Goal: Information Seeking & Learning: Learn about a topic

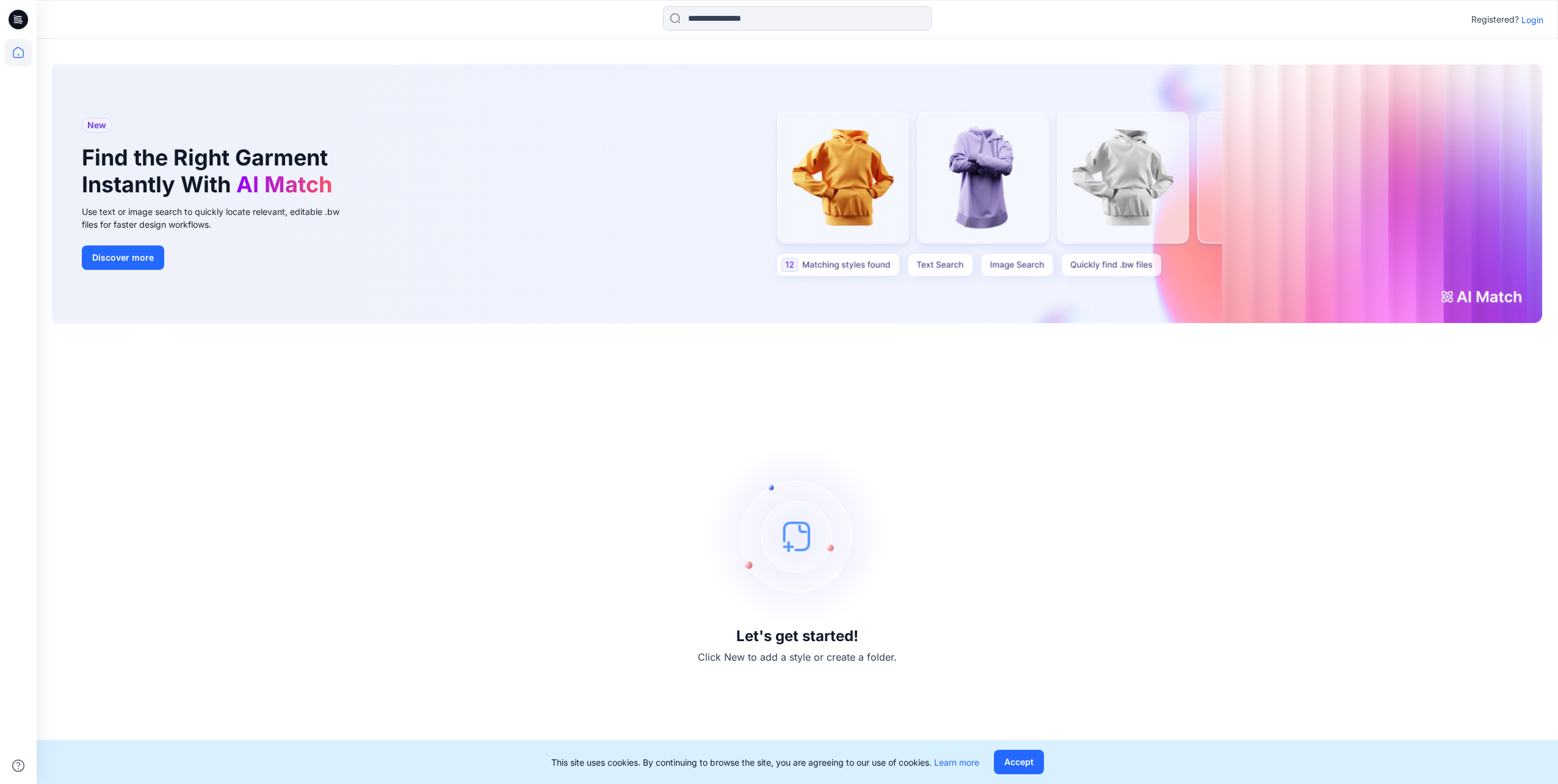
click at [1523, 24] on p "Login" at bounding box center [1532, 20] width 22 height 13
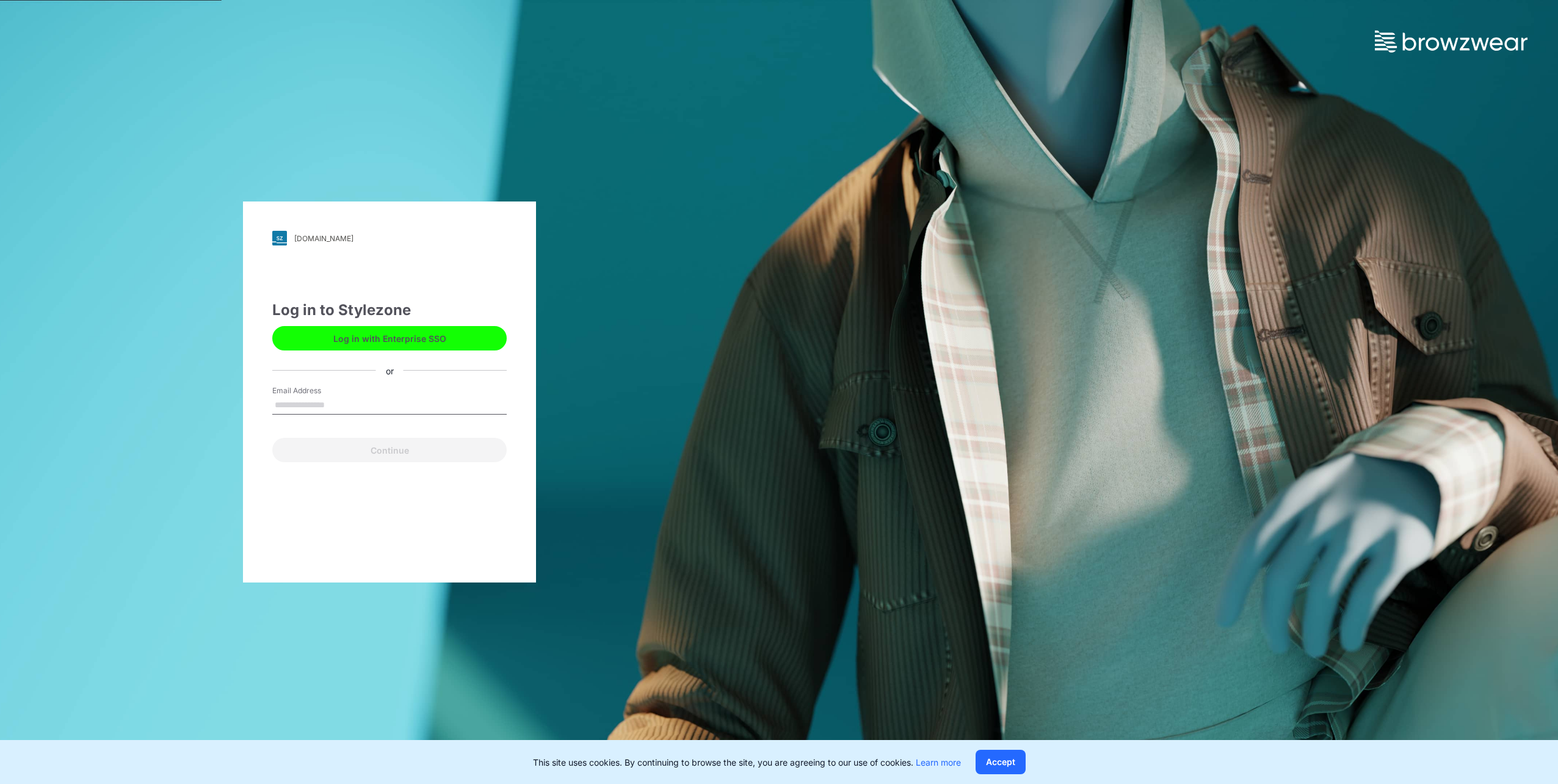
click at [325, 401] on input "Email Address" at bounding box center [389, 405] width 234 height 18
type input "**********"
click at [366, 454] on button "Continue" at bounding box center [389, 449] width 234 height 25
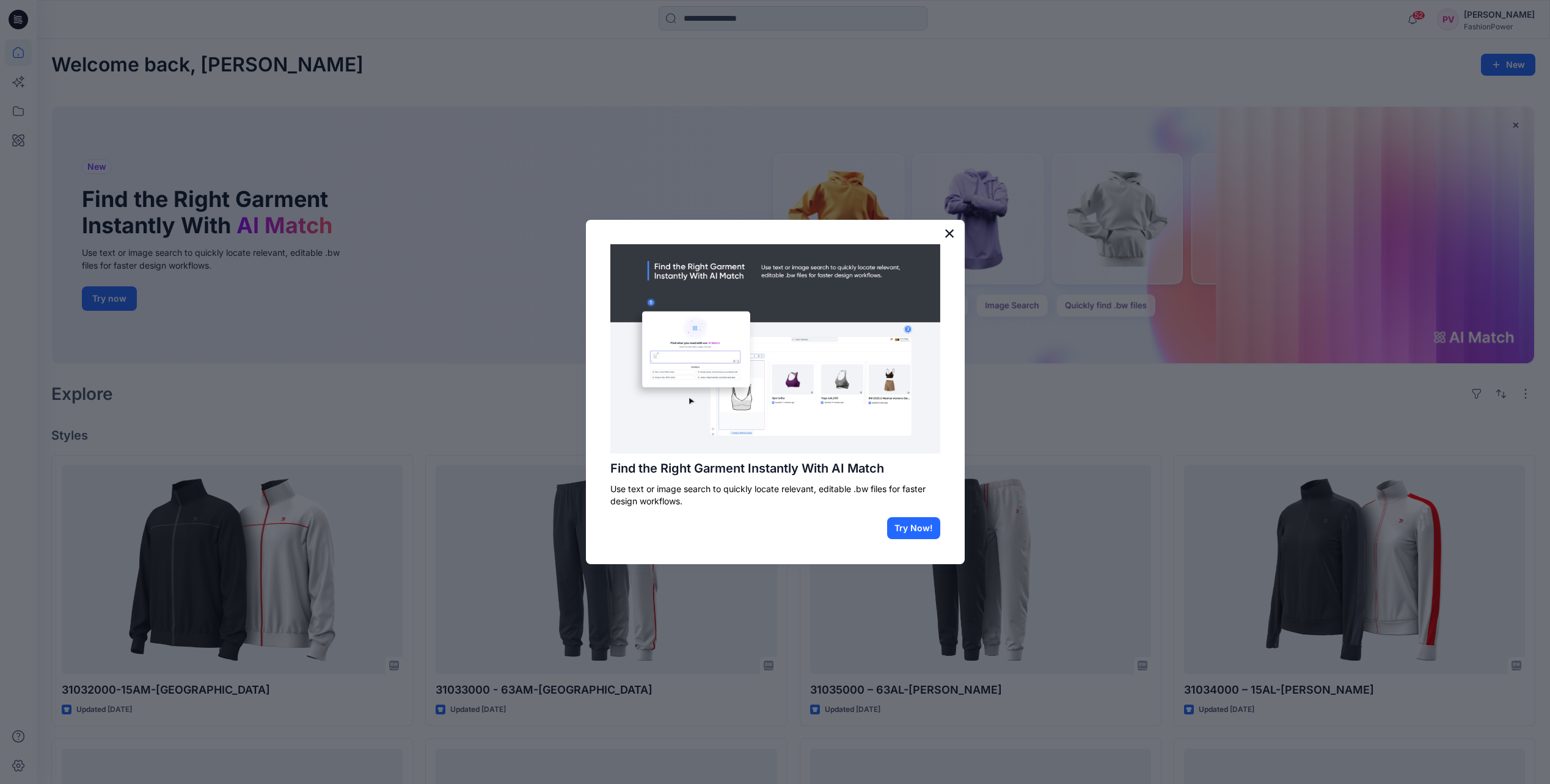
click at [946, 233] on button "×" at bounding box center [949, 233] width 11 height 20
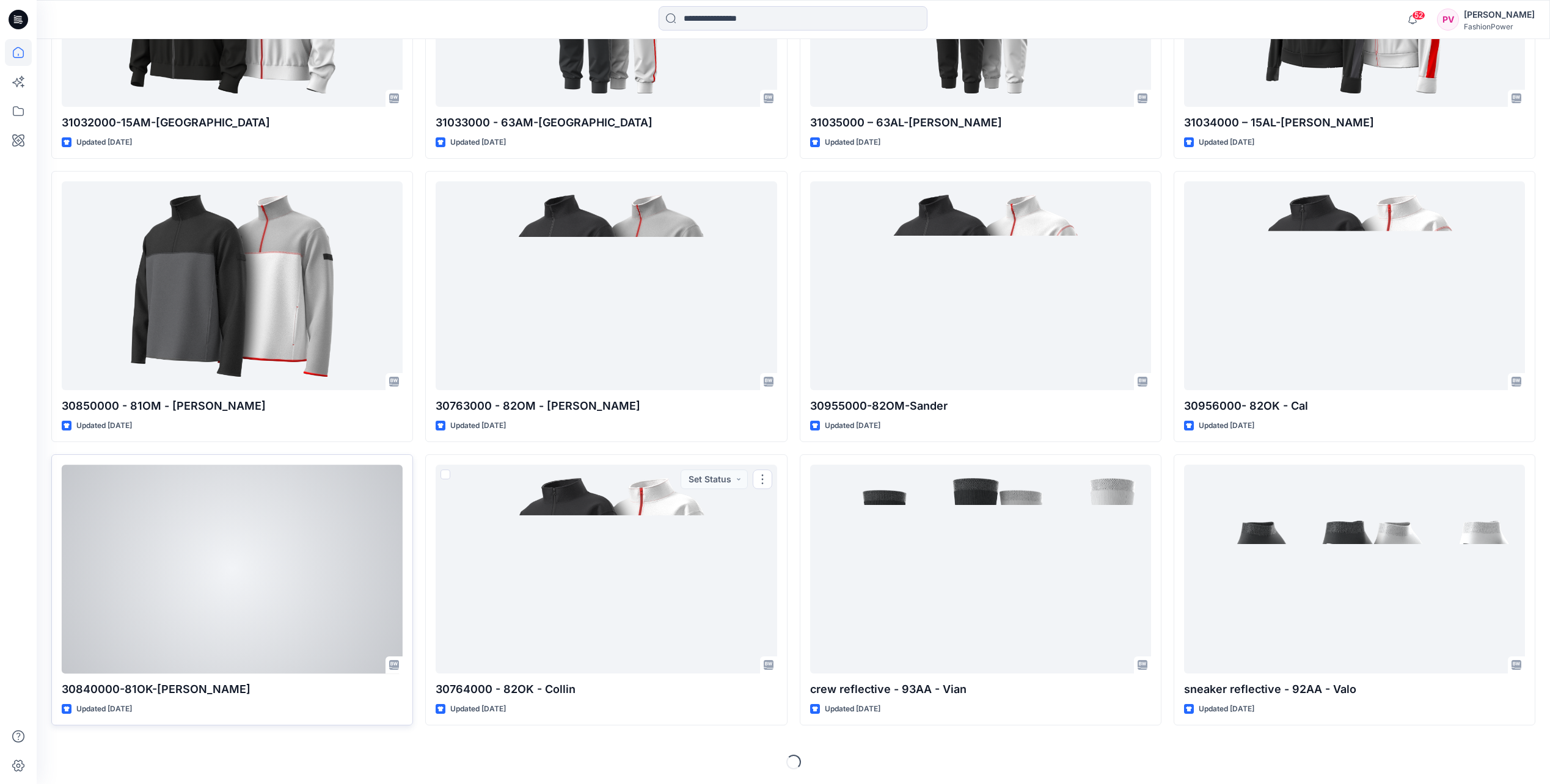
scroll to position [140, 0]
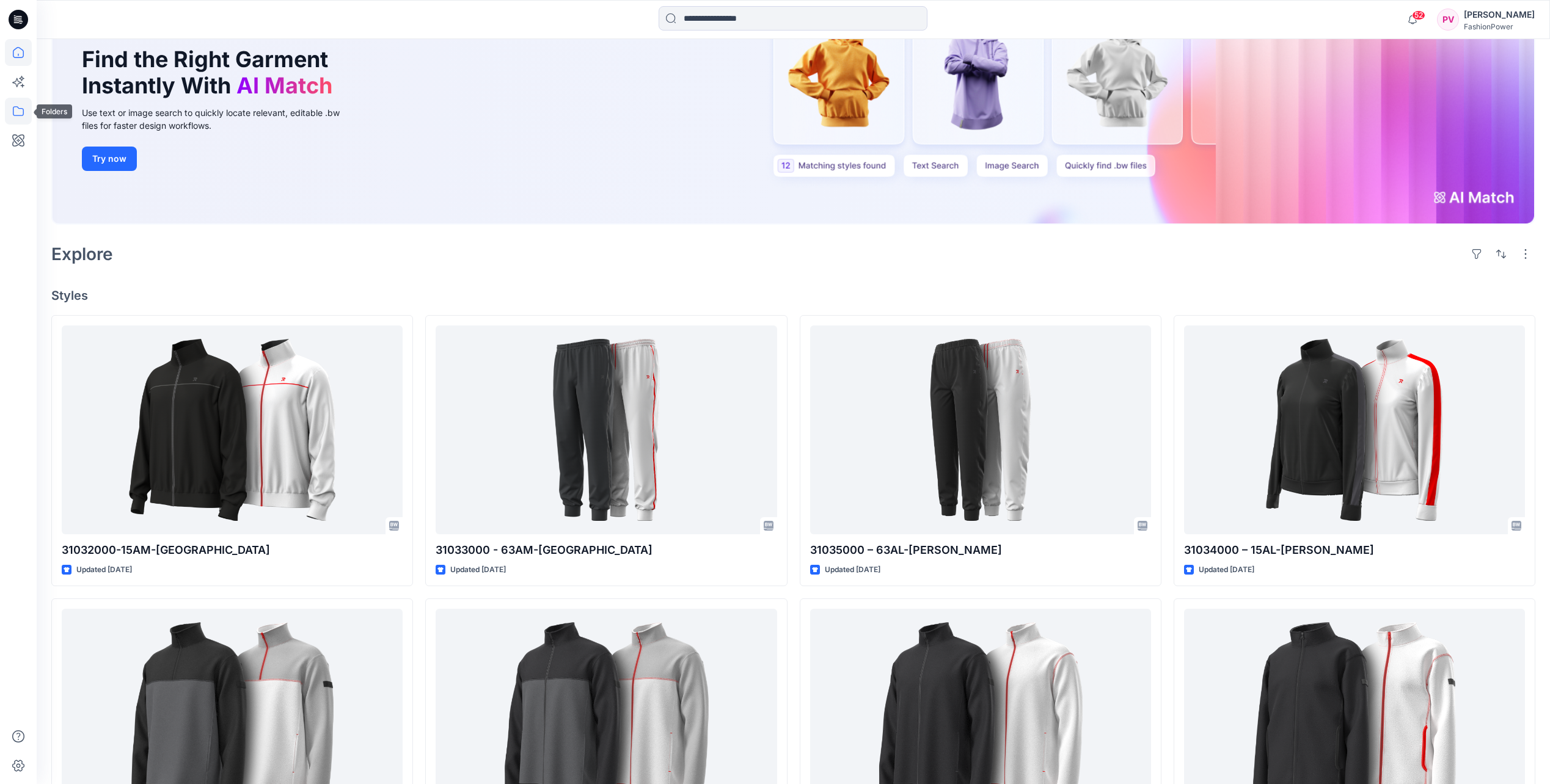
click at [18, 117] on icon at bounding box center [18, 111] width 27 height 27
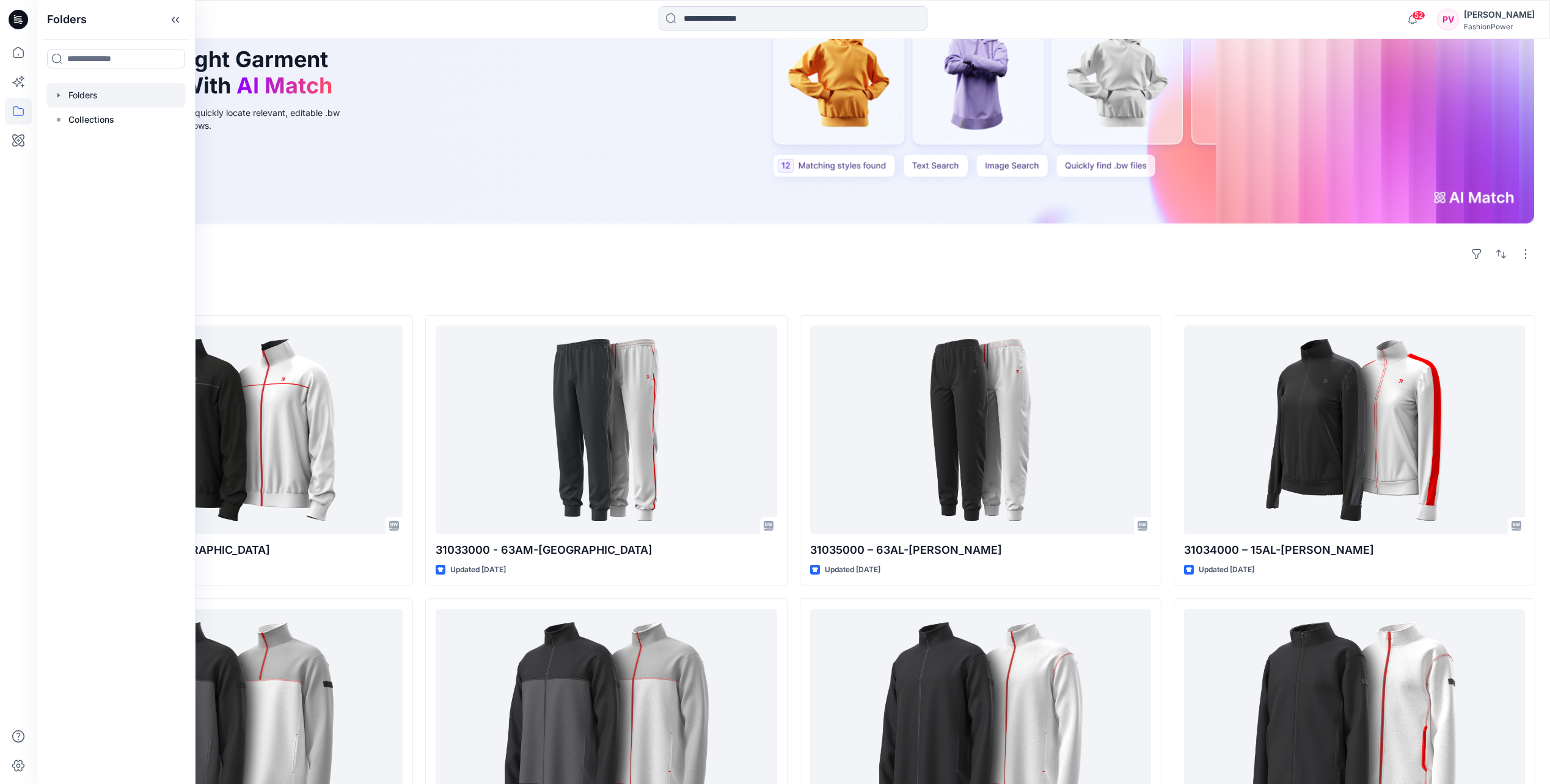
click at [82, 97] on div at bounding box center [116, 95] width 140 height 25
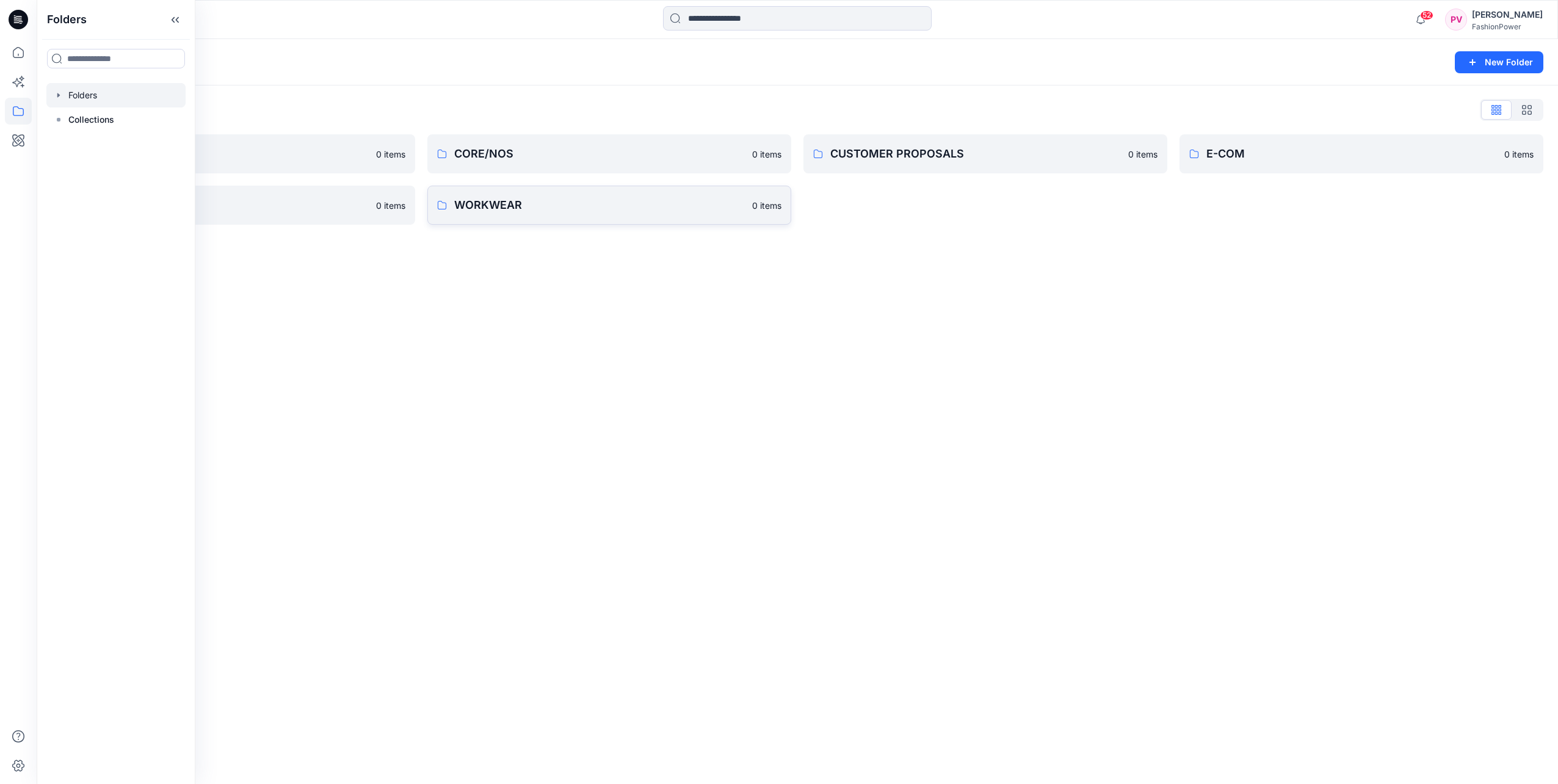
click at [568, 206] on p "WORKWEAR" at bounding box center [600, 205] width 290 height 17
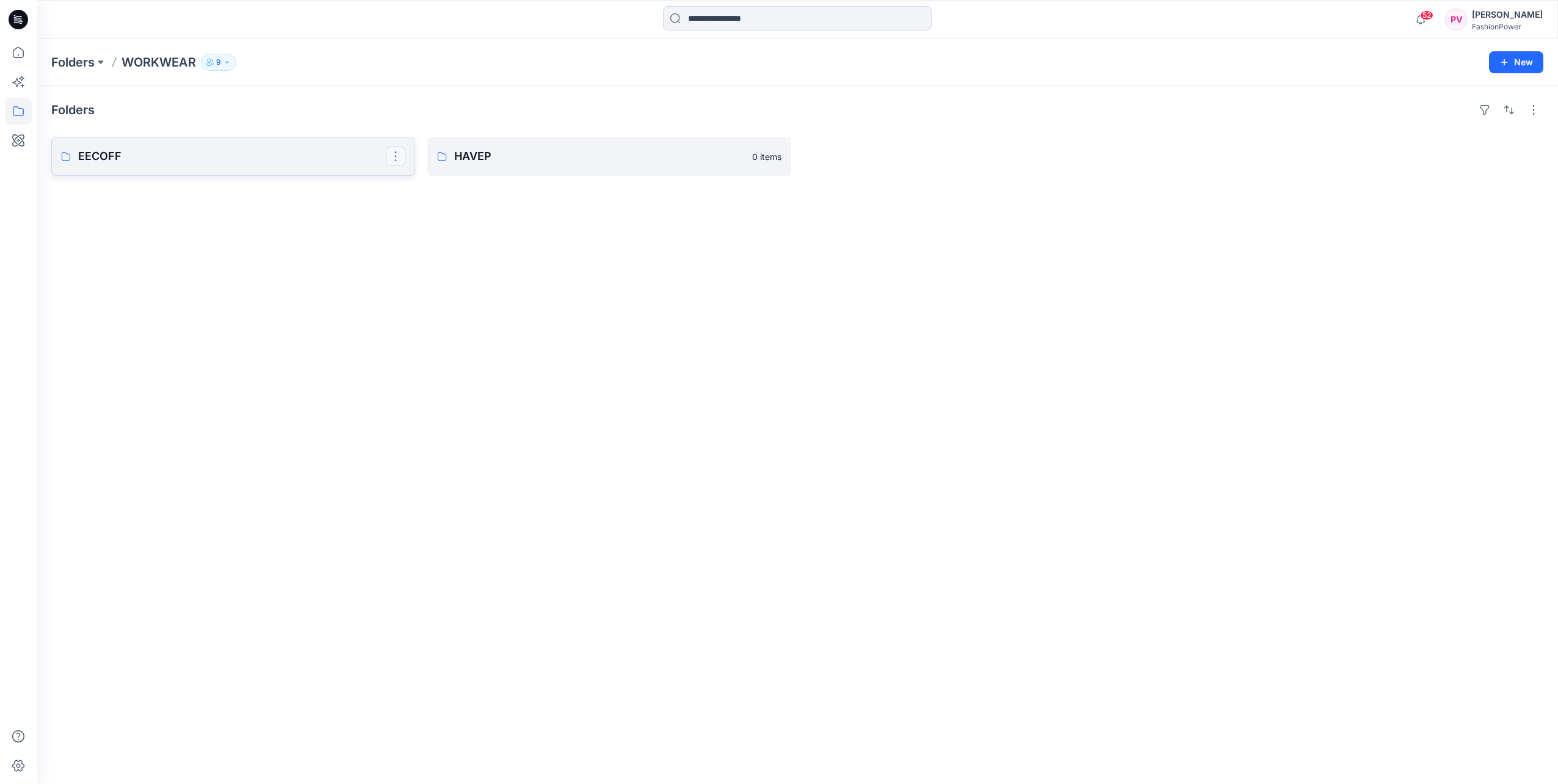
click at [391, 158] on button "button" at bounding box center [395, 156] width 20 height 20
click at [286, 162] on p "EECOFF" at bounding box center [232, 156] width 307 height 17
click at [328, 157] on p "Women" at bounding box center [232, 156] width 307 height 17
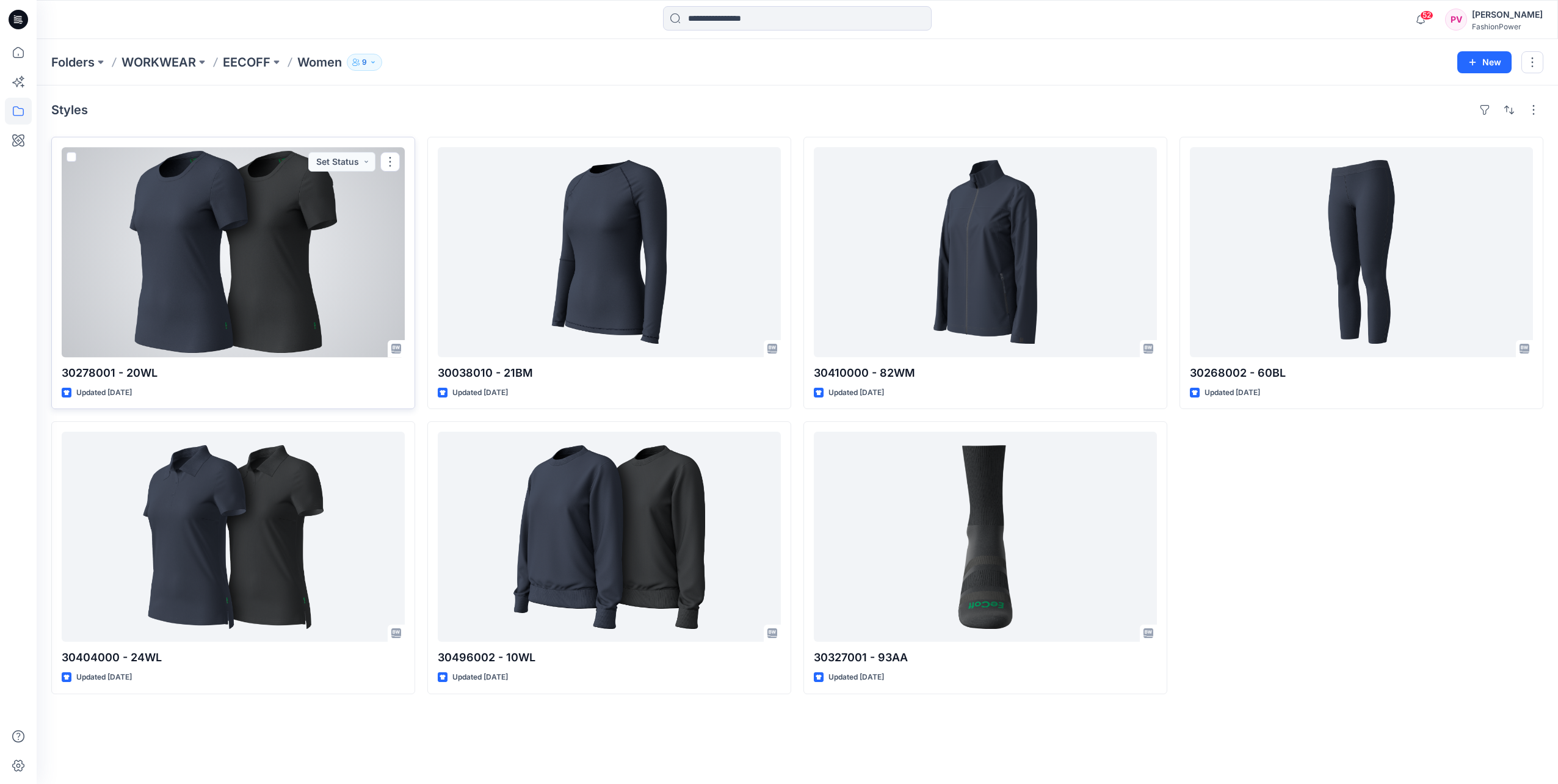
click at [350, 223] on div at bounding box center [234, 252] width 343 height 210
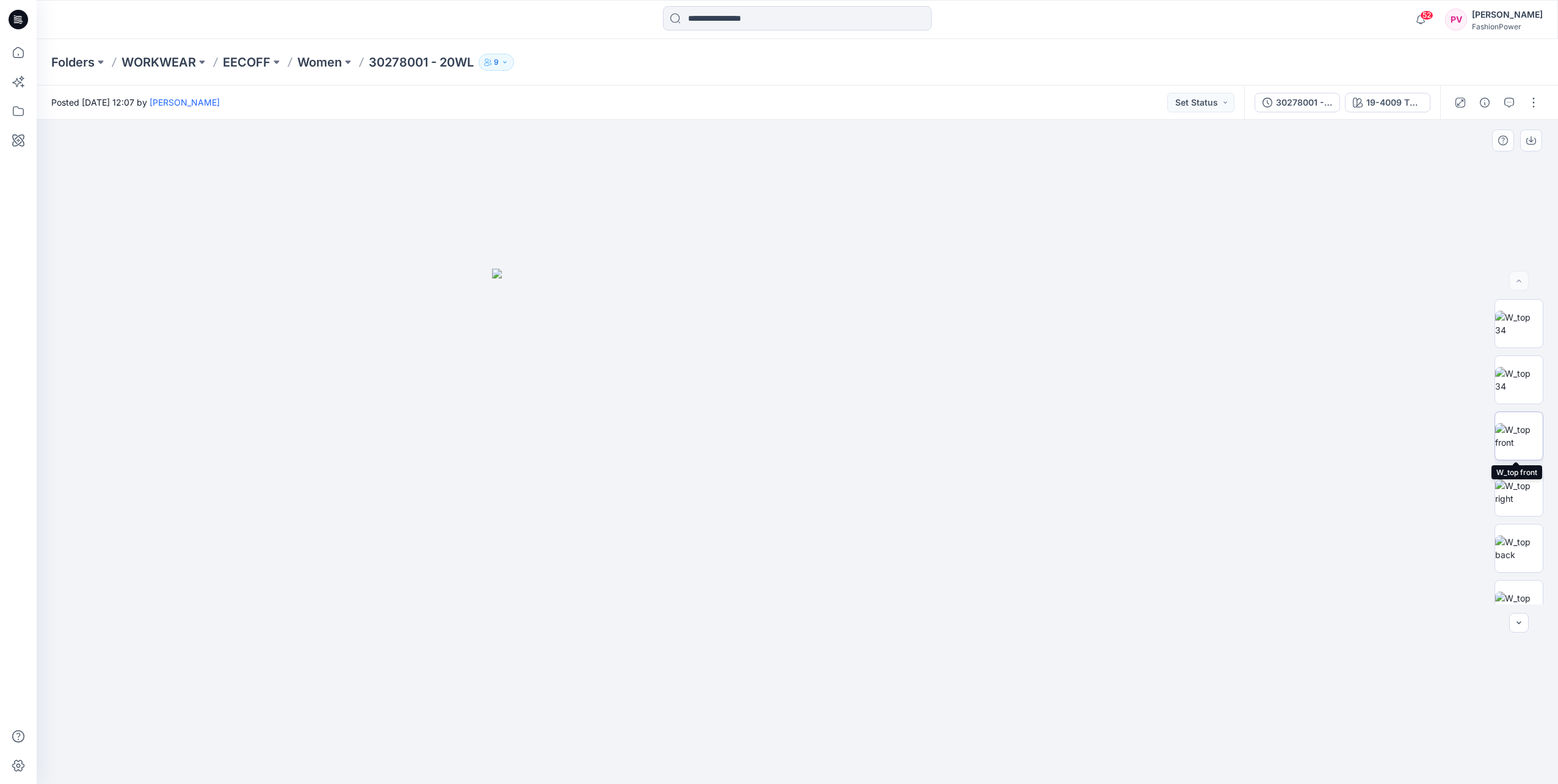
click at [1515, 427] on img at bounding box center [1519, 436] width 47 height 26
click at [1533, 101] on button "button" at bounding box center [1533, 102] width 20 height 20
click at [1373, 172] on div at bounding box center [797, 452] width 1521 height 664
click at [1525, 138] on button "button" at bounding box center [1531, 140] width 22 height 22
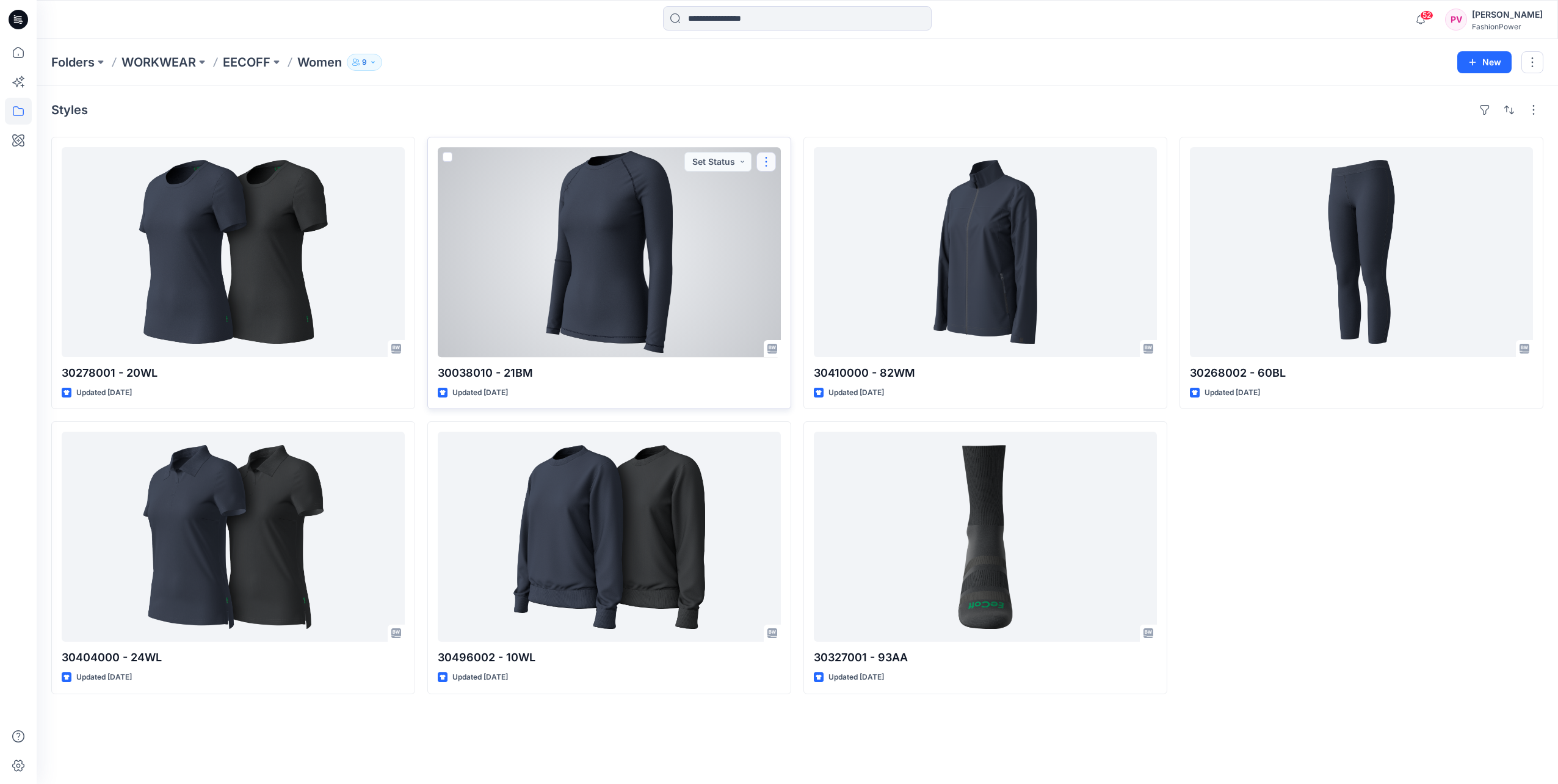
click at [766, 158] on button "button" at bounding box center [766, 162] width 20 height 20
click at [699, 199] on div at bounding box center [609, 252] width 343 height 210
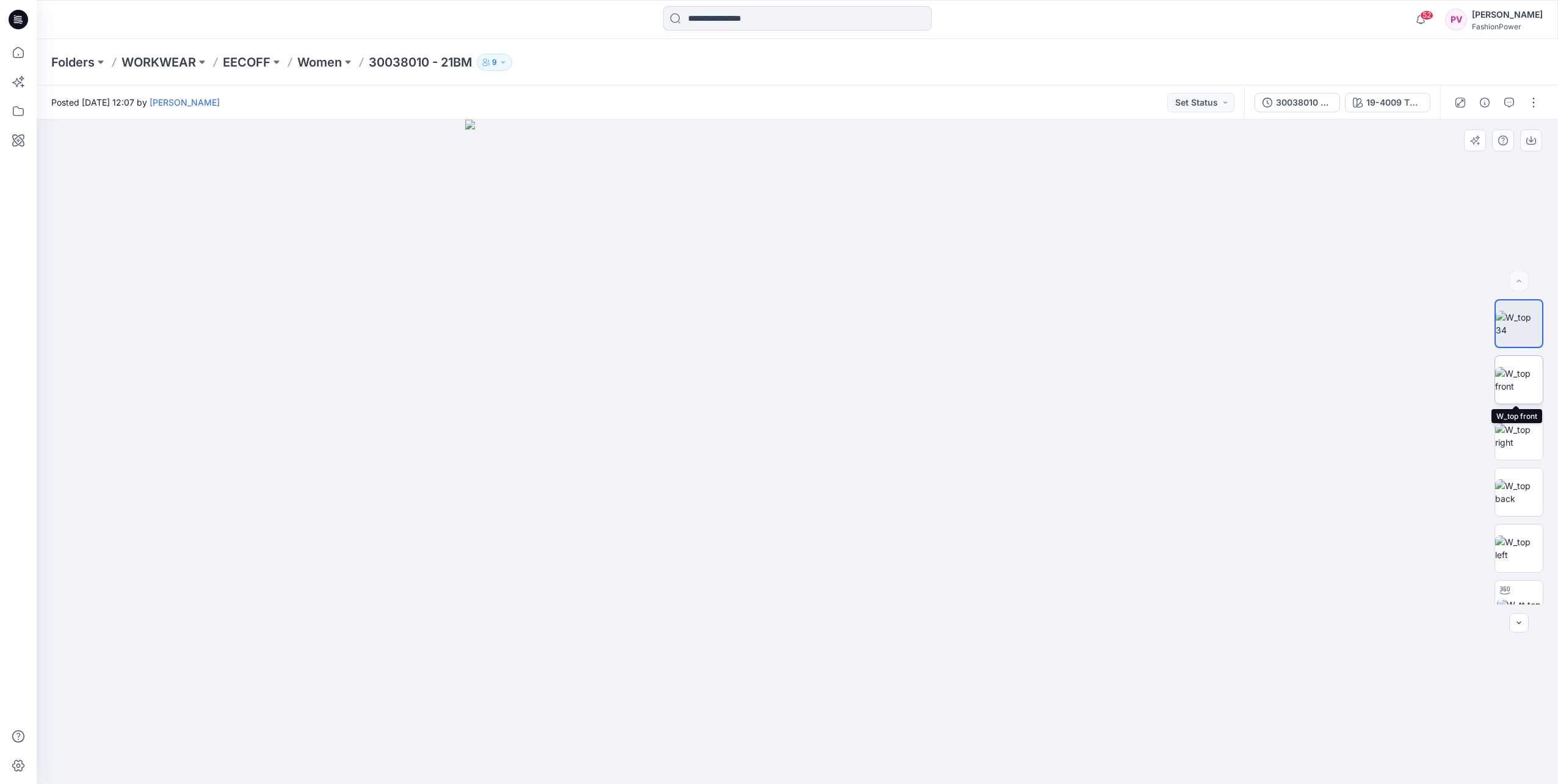
click at [1519, 377] on img at bounding box center [1519, 379] width 47 height 26
click at [1525, 142] on button "button" at bounding box center [1531, 140] width 22 height 22
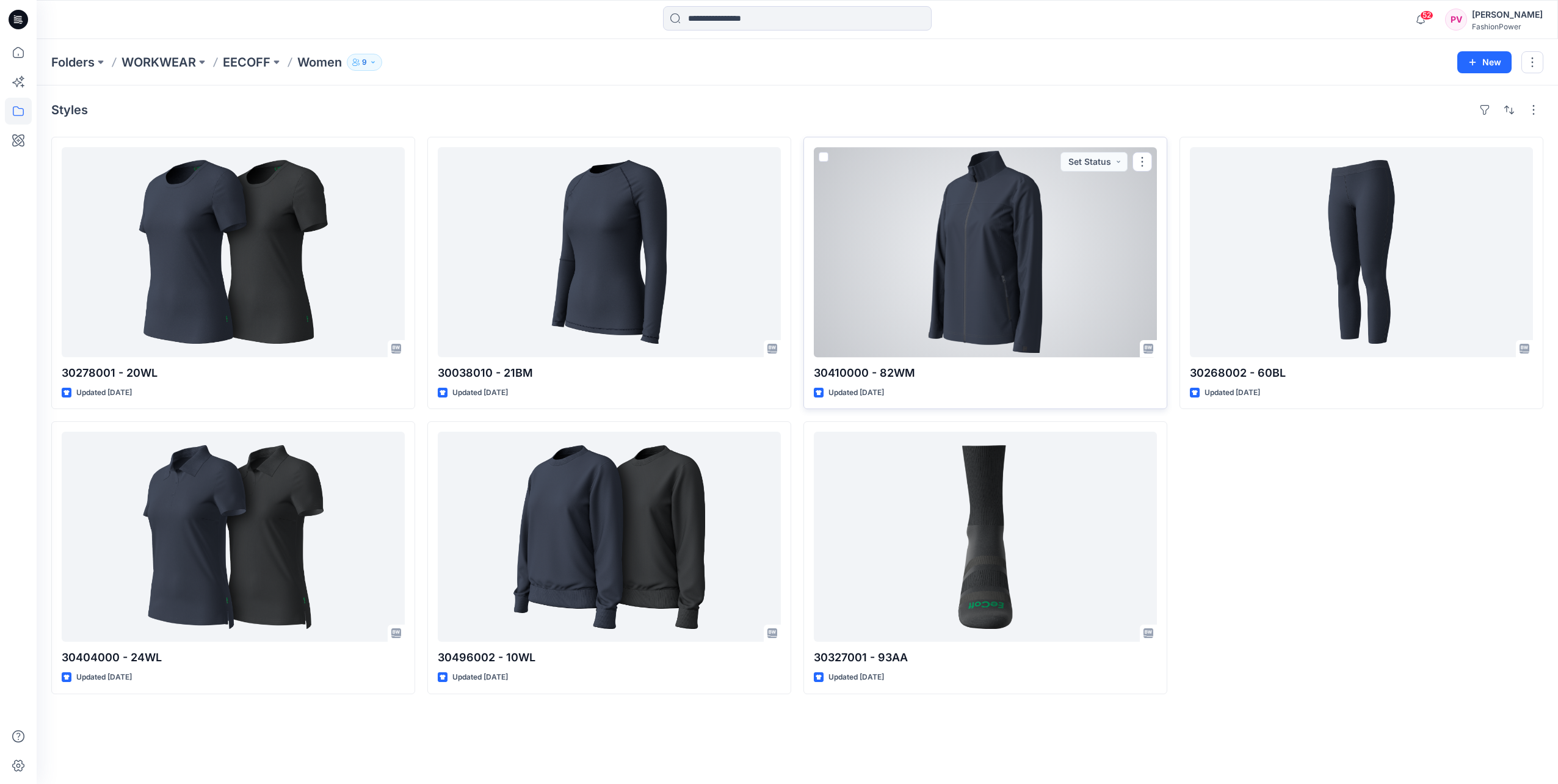
click at [990, 241] on div at bounding box center [985, 252] width 343 height 210
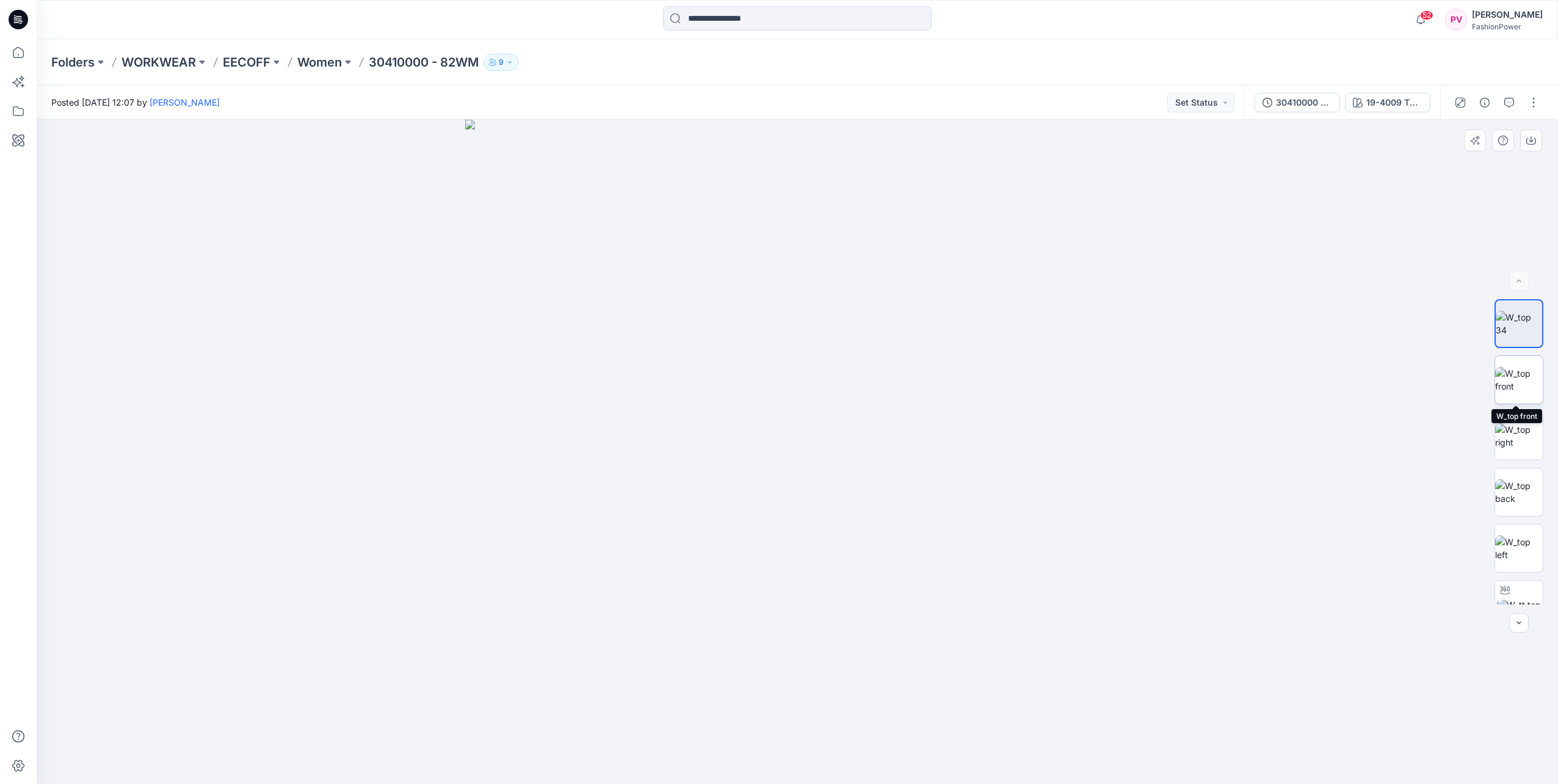
click at [1523, 383] on img at bounding box center [1519, 379] width 47 height 26
click at [1525, 142] on button "button" at bounding box center [1531, 140] width 22 height 22
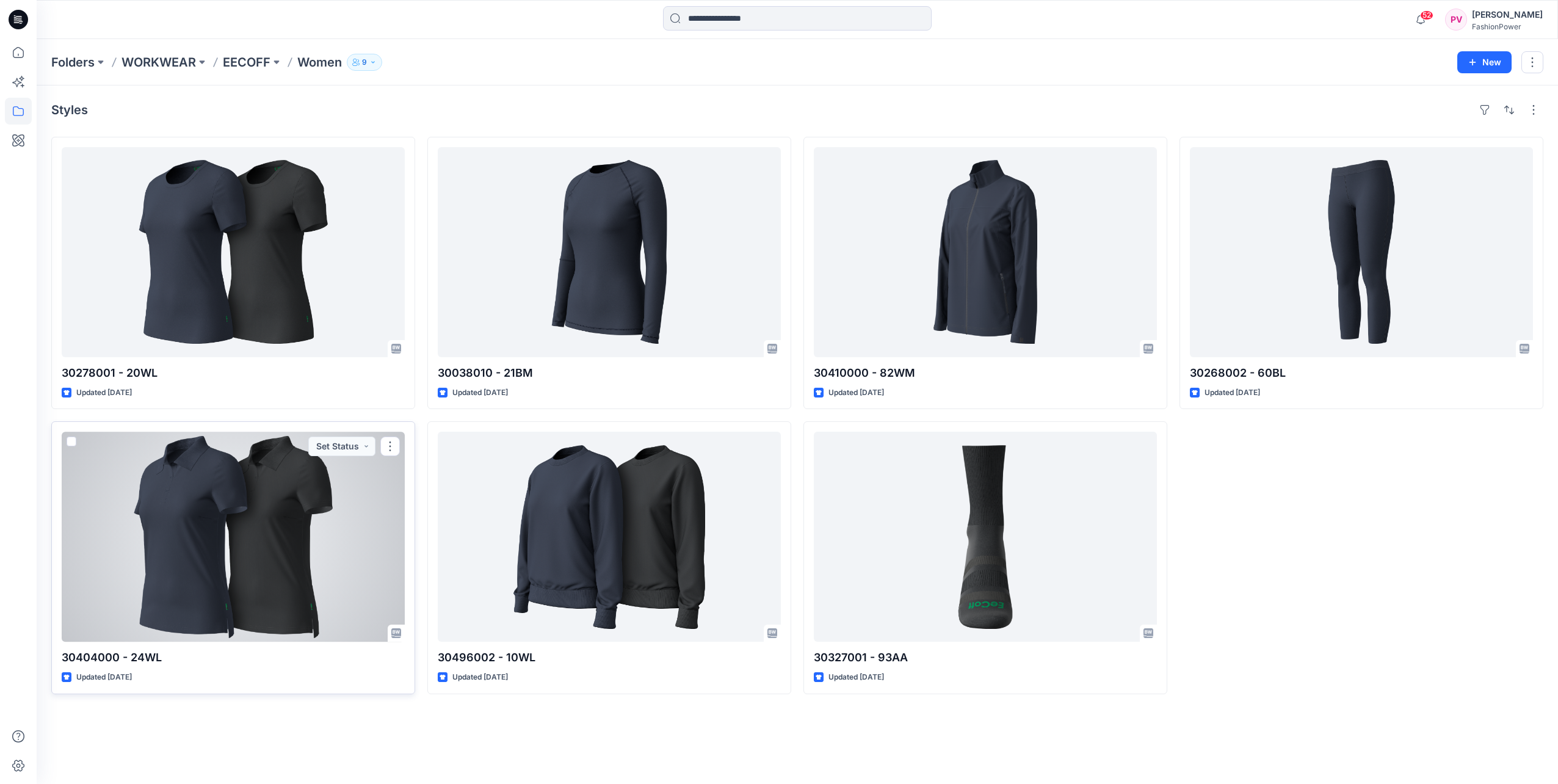
click at [330, 542] on div at bounding box center [234, 537] width 343 height 210
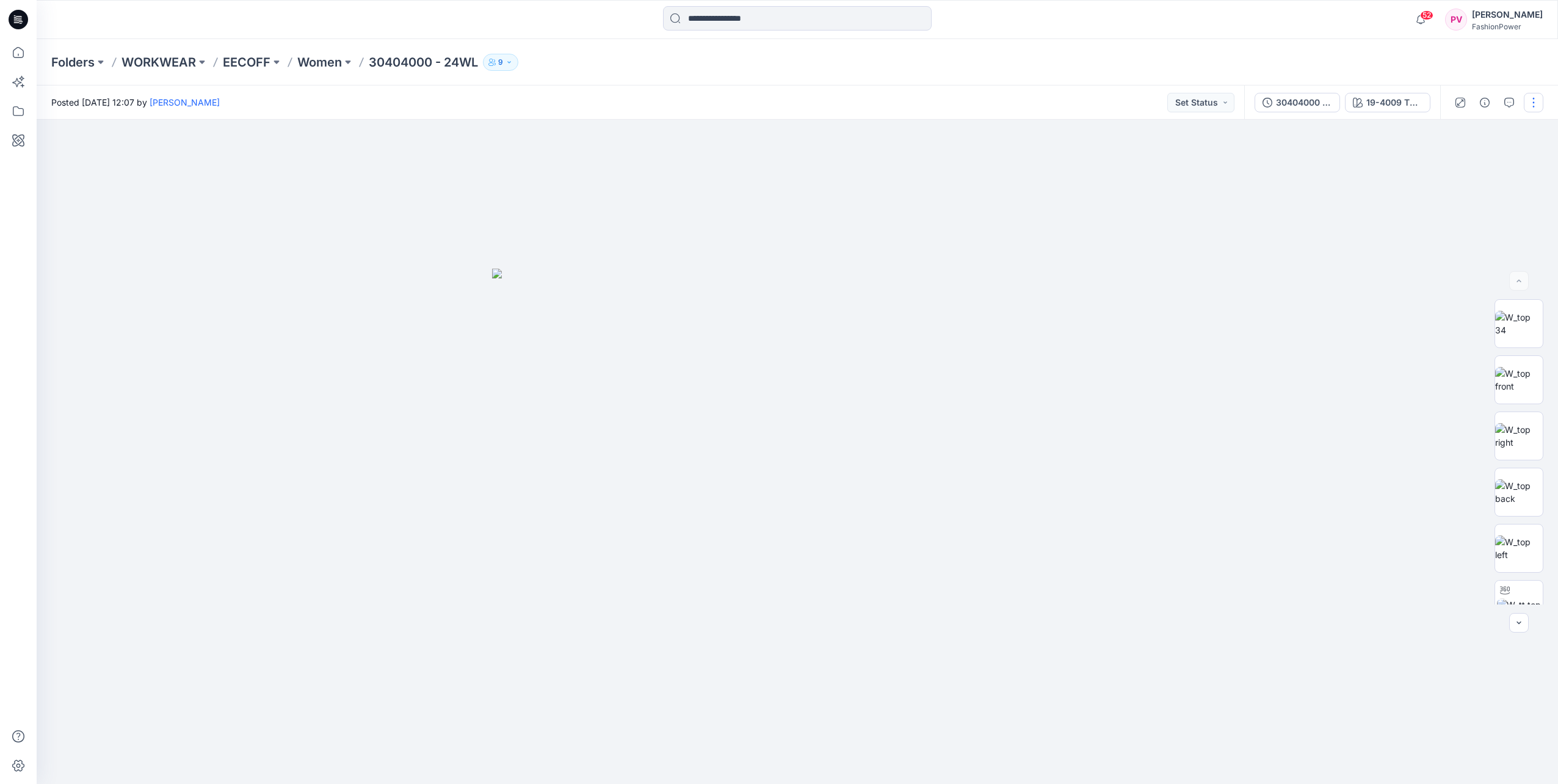
click at [1533, 104] on button "button" at bounding box center [1533, 102] width 20 height 20
click at [1339, 303] on div at bounding box center [797, 452] width 1521 height 664
click at [1517, 377] on img at bounding box center [1519, 379] width 47 height 26
click at [1531, 143] on icon "button" at bounding box center [1531, 140] width 9 height 9
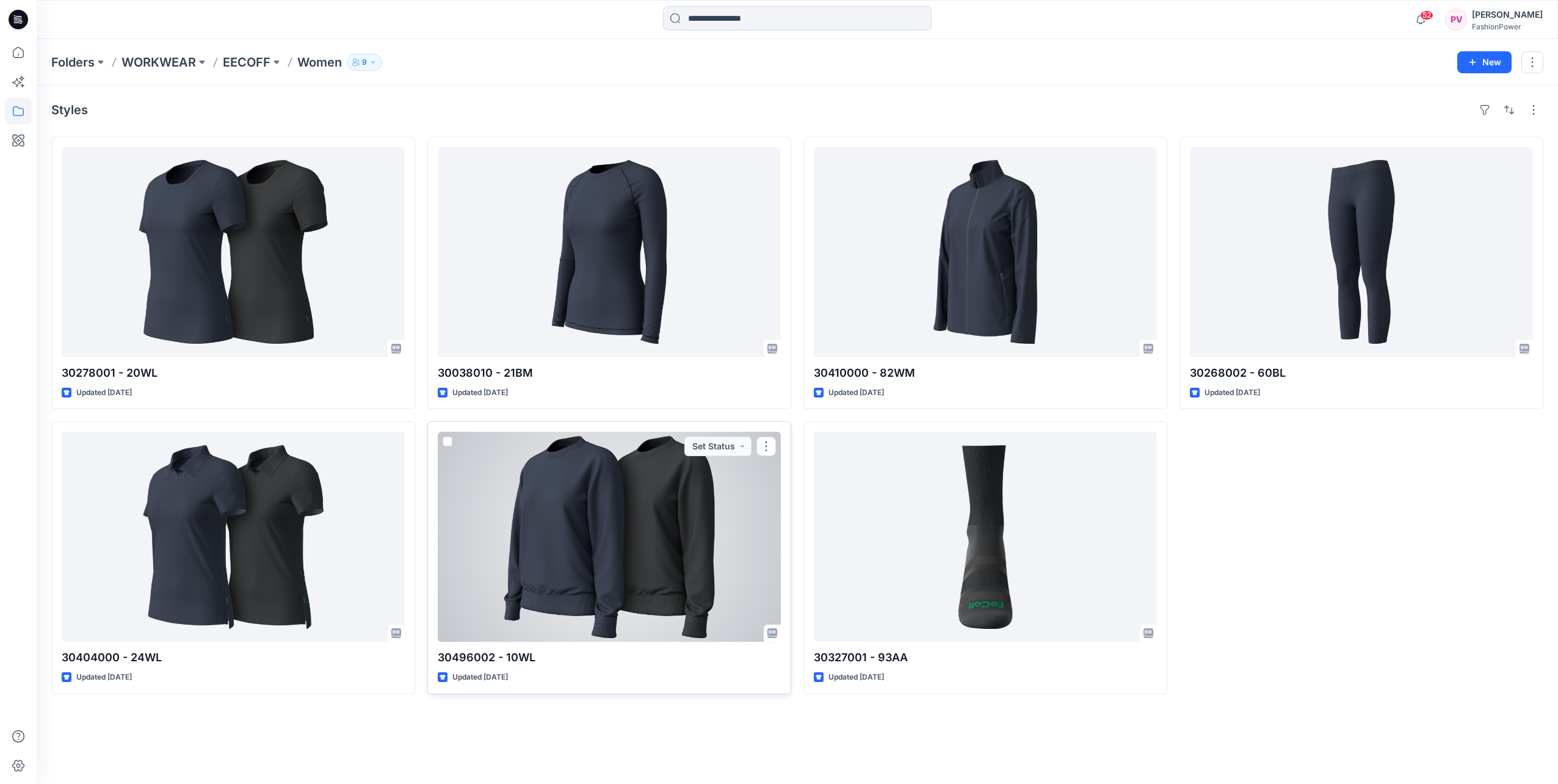
click at [595, 496] on div at bounding box center [609, 537] width 343 height 210
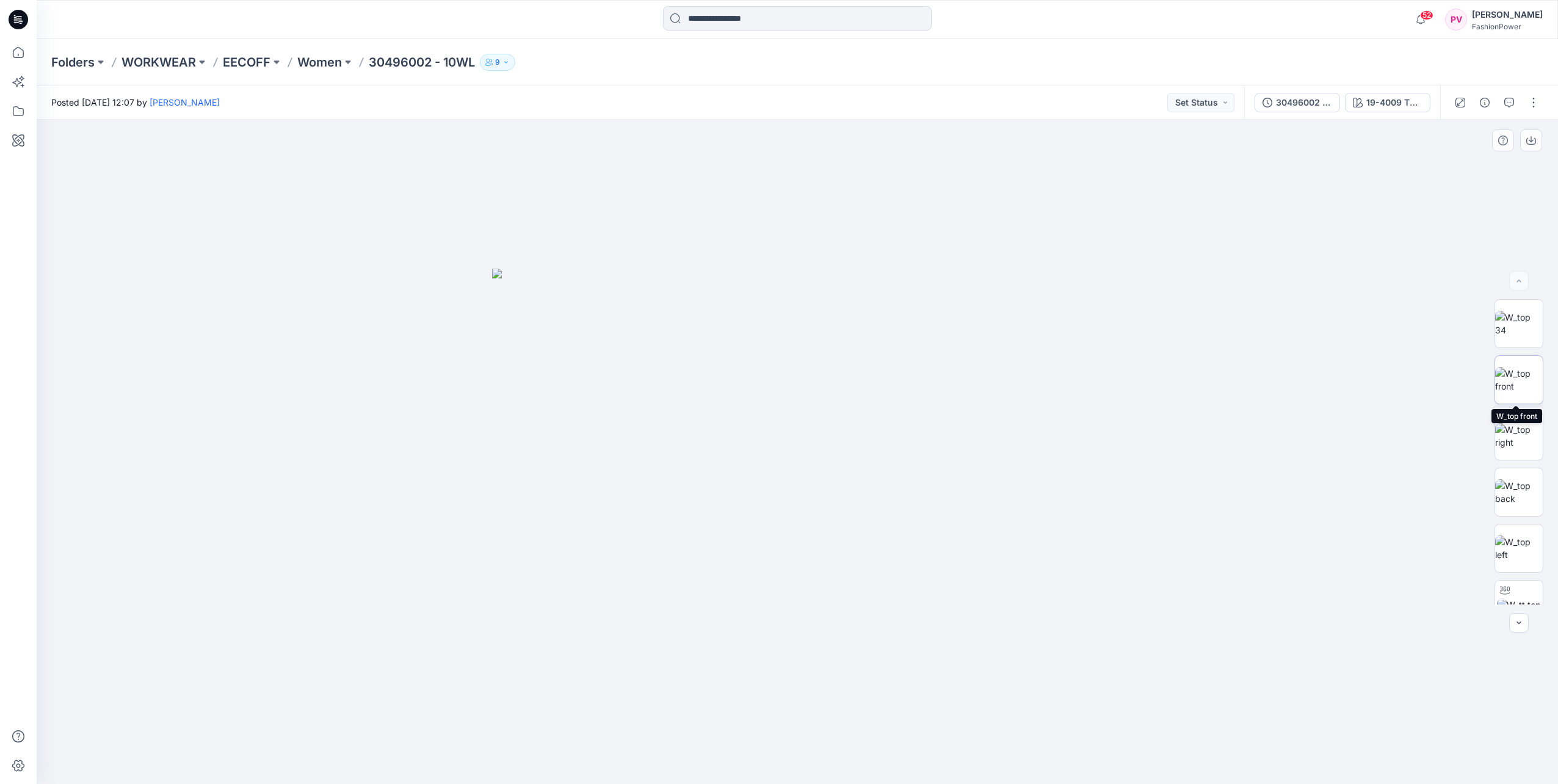
click at [1525, 373] on img at bounding box center [1519, 379] width 47 height 26
click at [1532, 140] on icon "button" at bounding box center [1531, 140] width 9 height 9
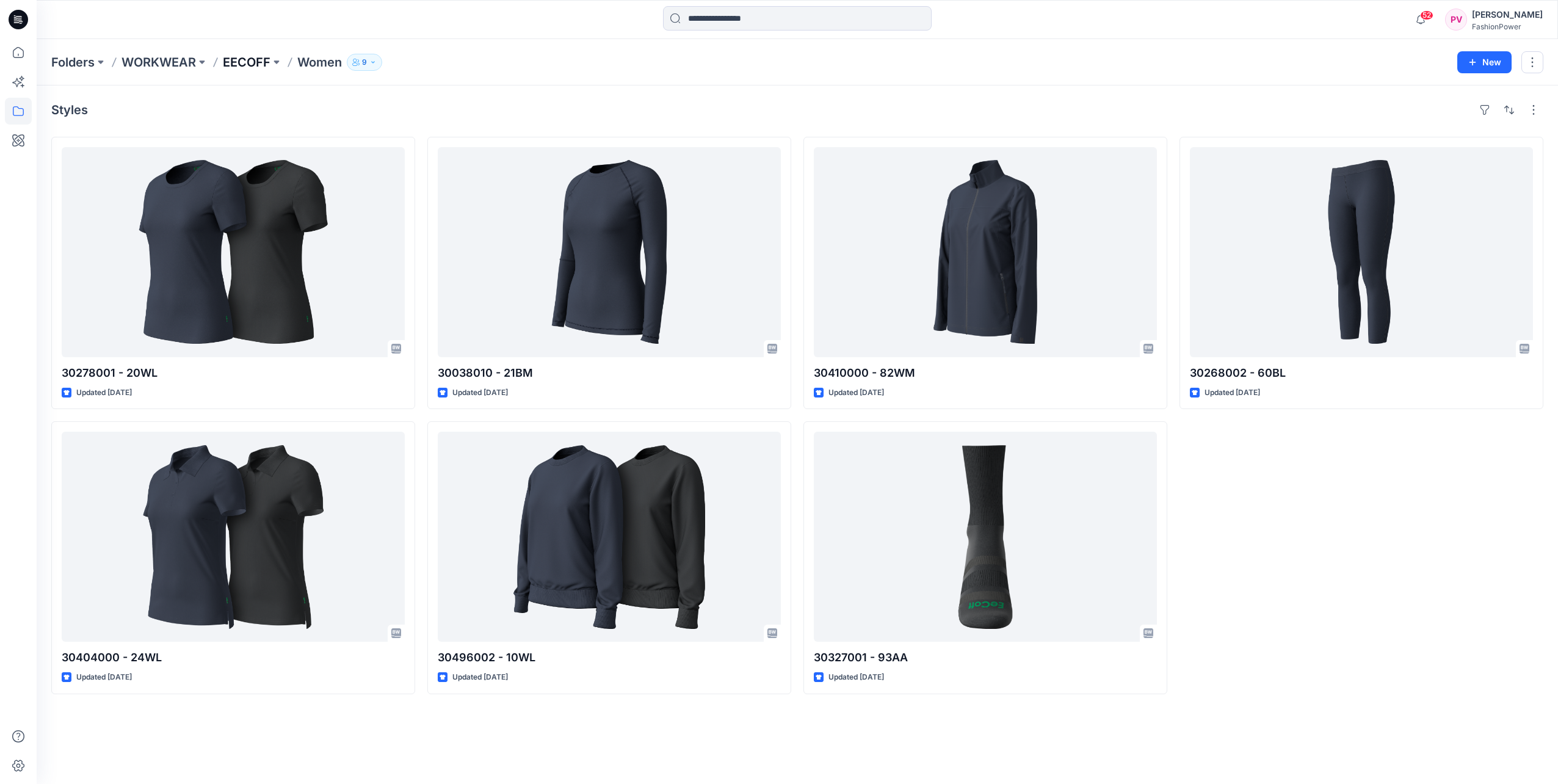
click at [244, 65] on p "EECOFF" at bounding box center [246, 62] width 47 height 17
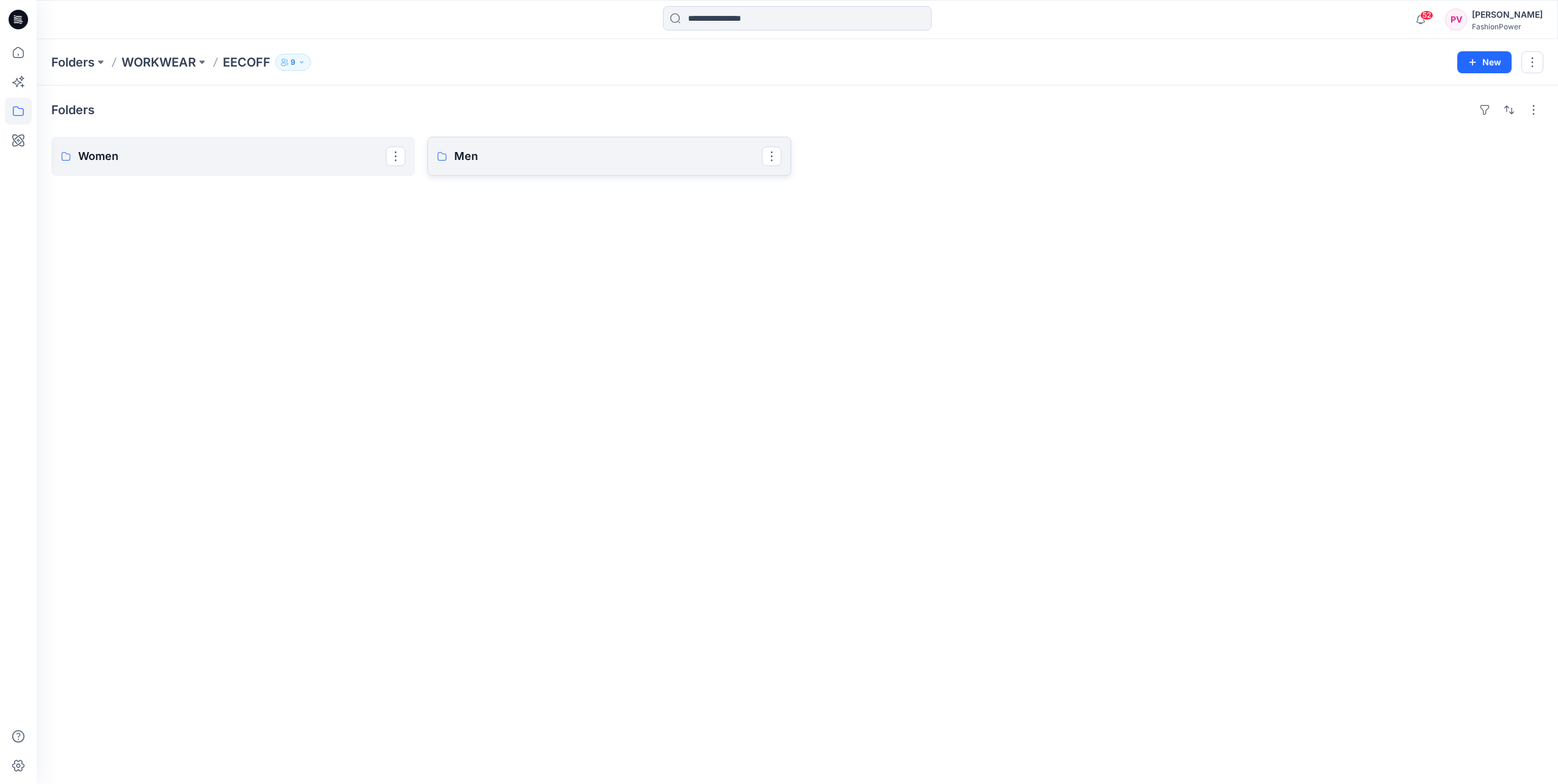
click at [612, 170] on link "Men" at bounding box center [609, 157] width 364 height 39
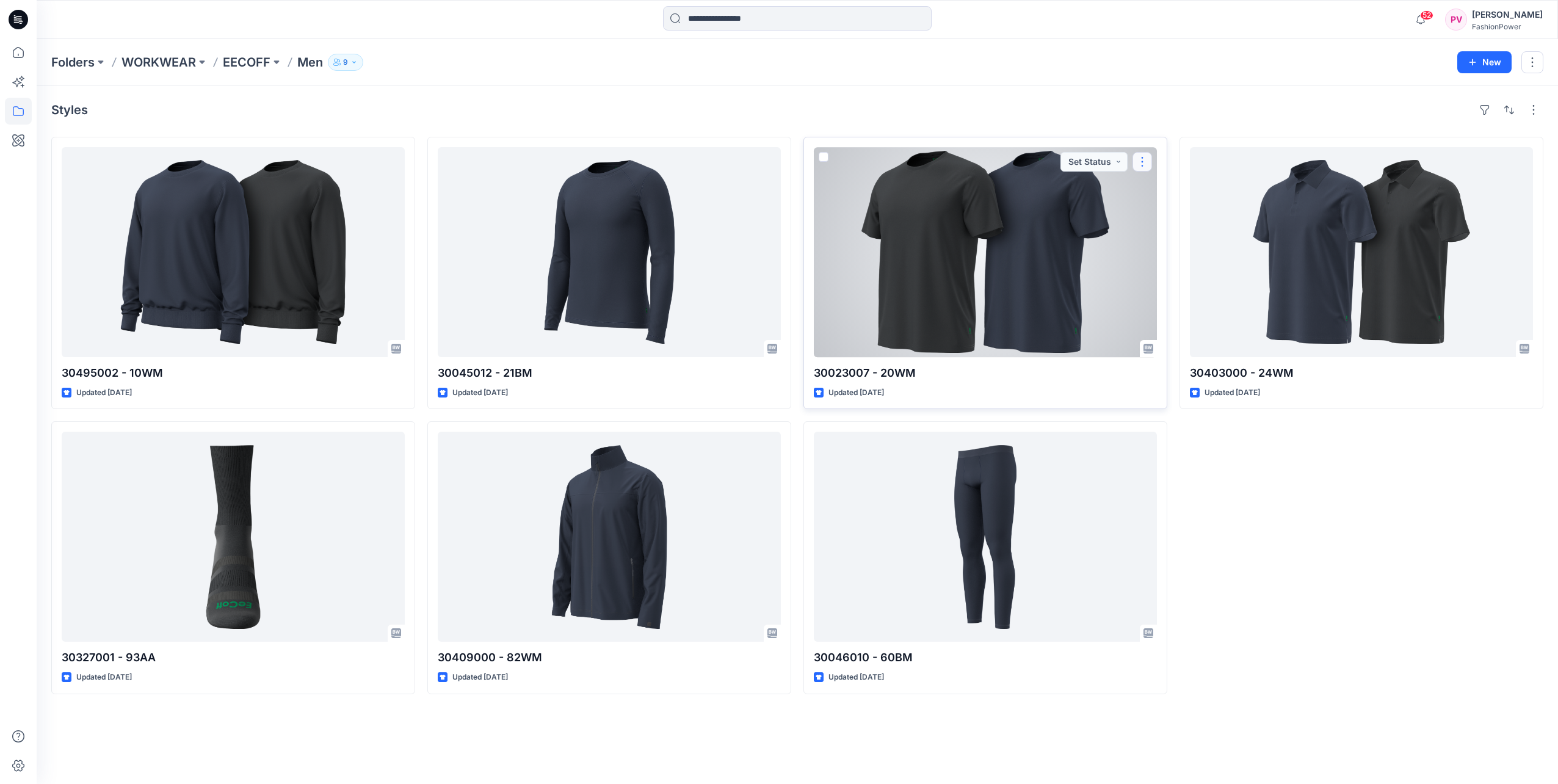
click at [1142, 162] on button "button" at bounding box center [1142, 162] width 20 height 20
click at [1096, 215] on div at bounding box center [985, 252] width 343 height 210
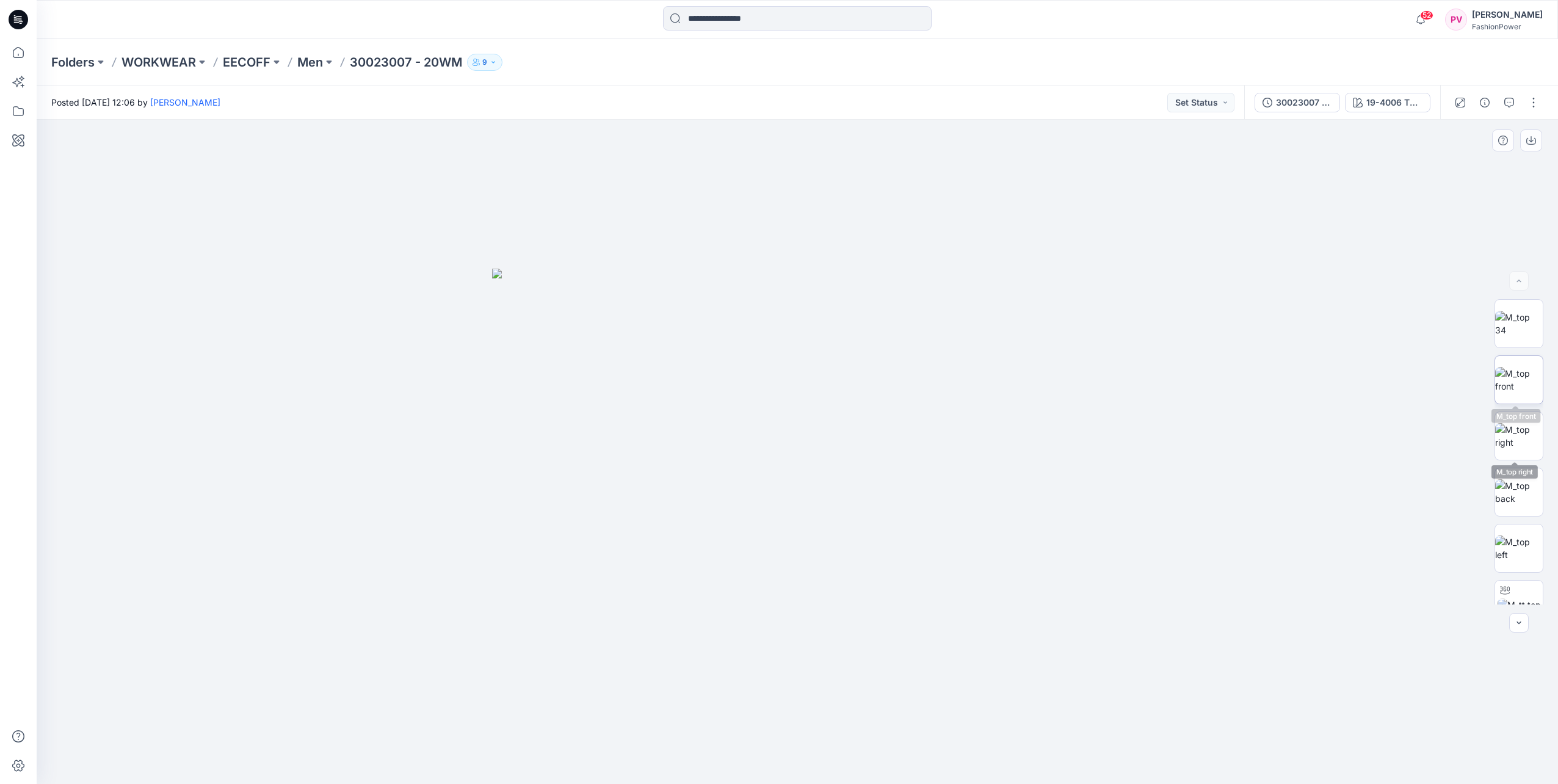
click at [1523, 380] on img at bounding box center [1519, 379] width 47 height 26
click at [1530, 140] on icon "button" at bounding box center [1531, 140] width 5 height 6
drag, startPoint x: 1241, startPoint y: 318, endPoint x: 1274, endPoint y: 297, distance: 39.1
click at [1241, 318] on div at bounding box center [797, 452] width 1521 height 664
click at [1421, 99] on div "19-4006 TPG Black" at bounding box center [1394, 102] width 56 height 13
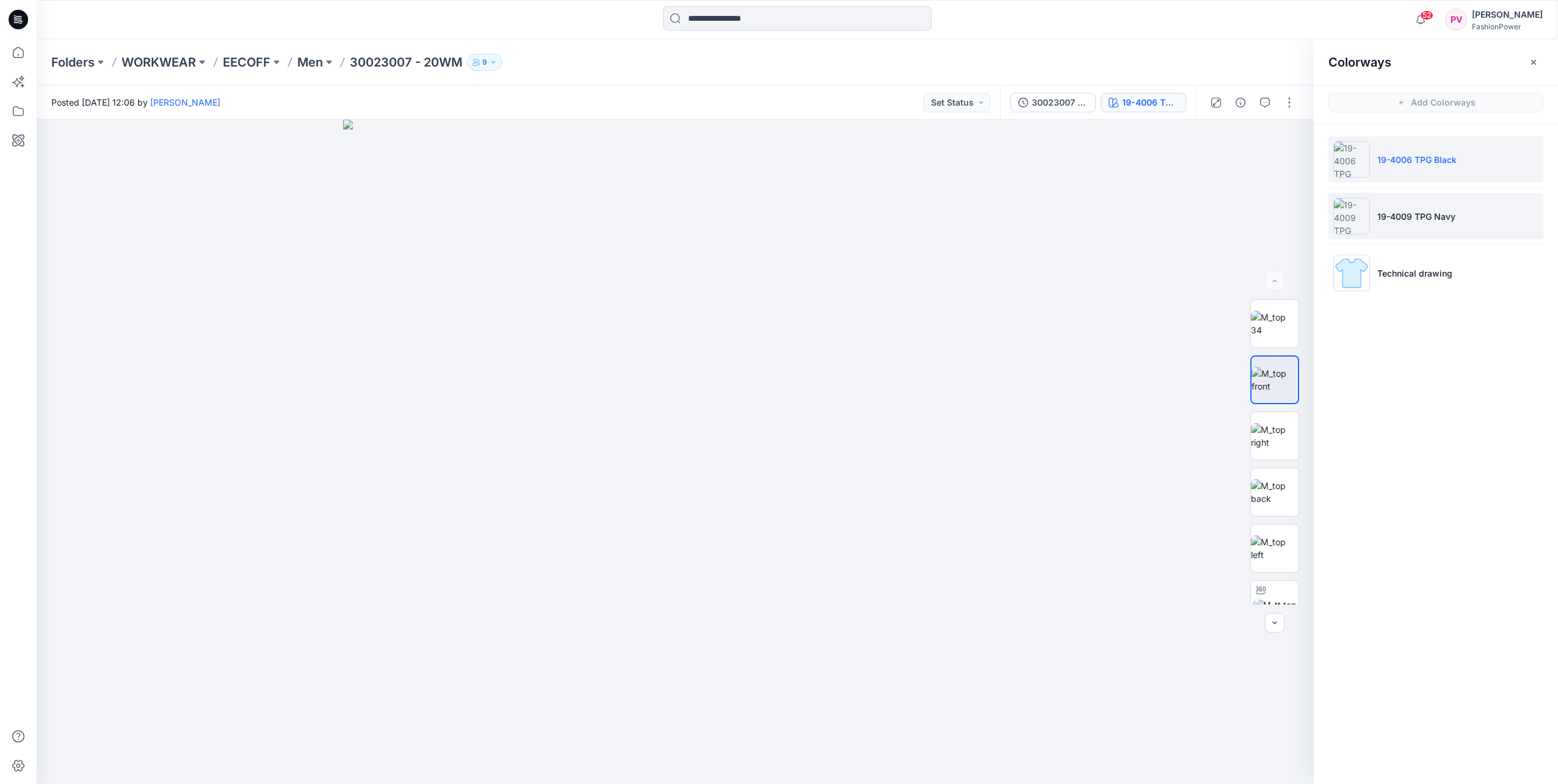
click at [1412, 233] on li "19-4009 TPG Navy" at bounding box center [1436, 217] width 215 height 47
click at [1264, 386] on img at bounding box center [1275, 379] width 47 height 26
click at [1182, 239] on div at bounding box center [675, 452] width 1277 height 664
click at [1525, 62] on button "button" at bounding box center [1533, 62] width 20 height 20
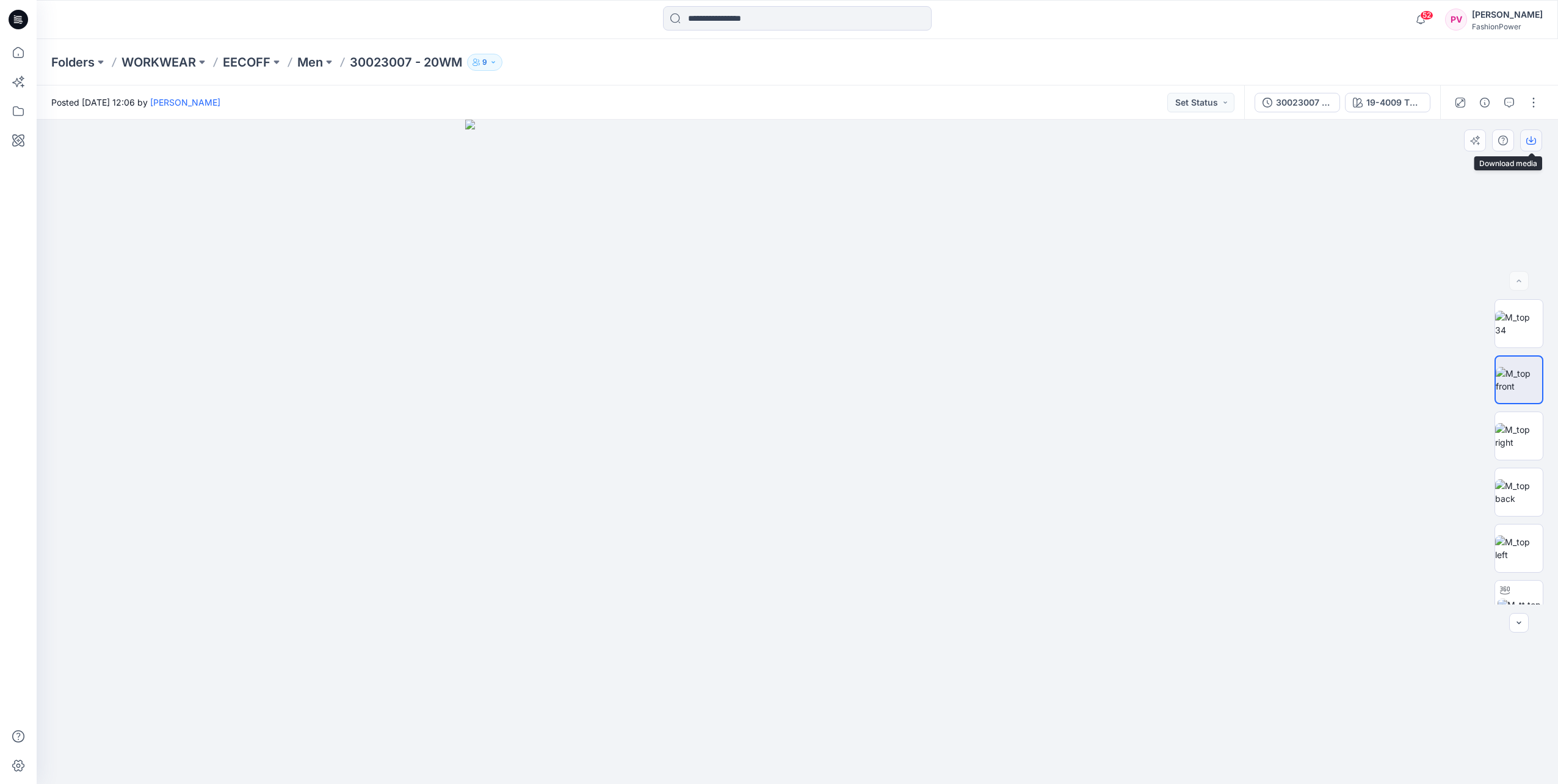
click at [1528, 139] on icon "button" at bounding box center [1531, 141] width 9 height 7
click at [310, 61] on p "Men" at bounding box center [310, 62] width 26 height 17
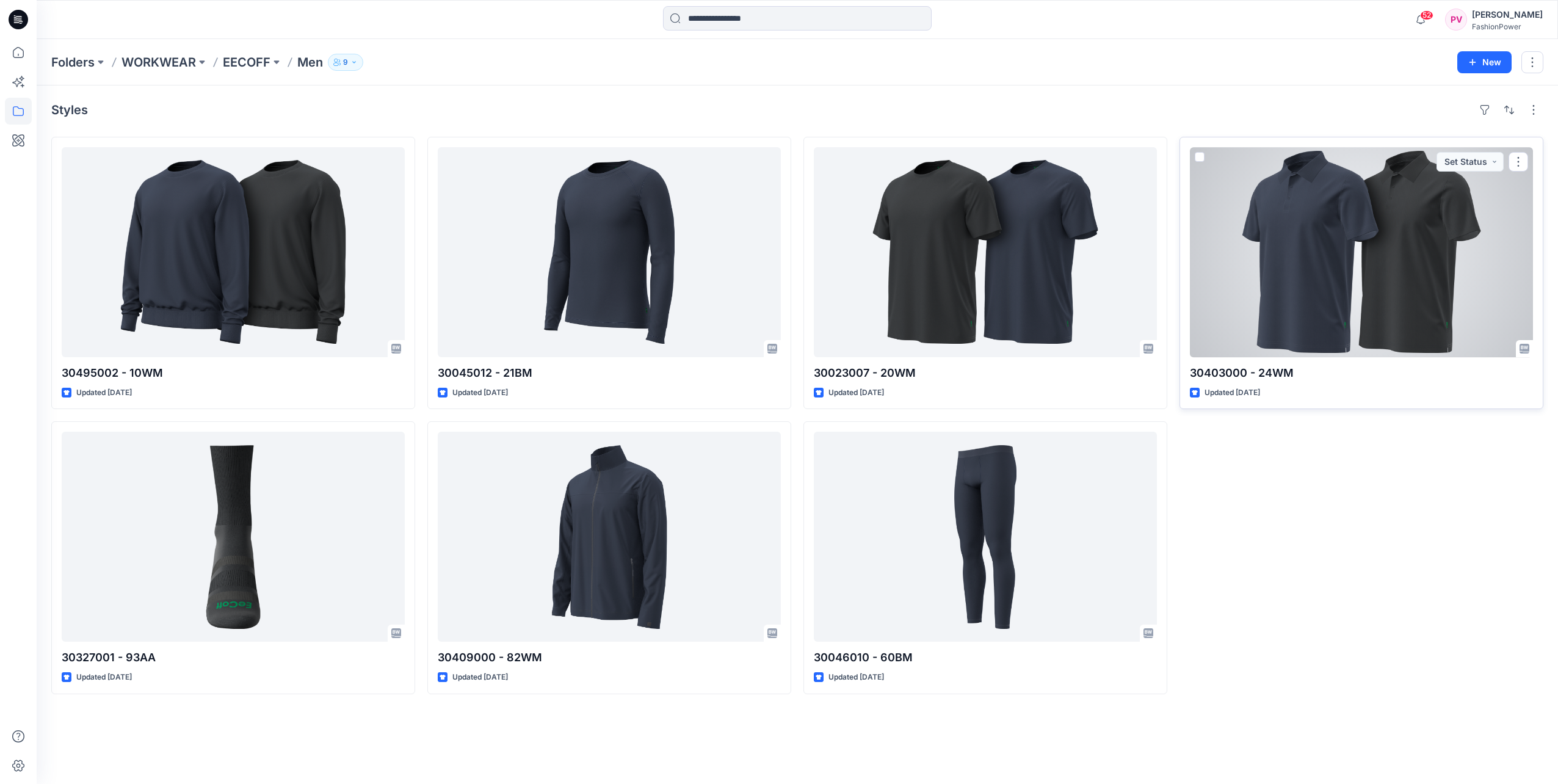
click at [1328, 273] on div at bounding box center [1362, 252] width 343 height 210
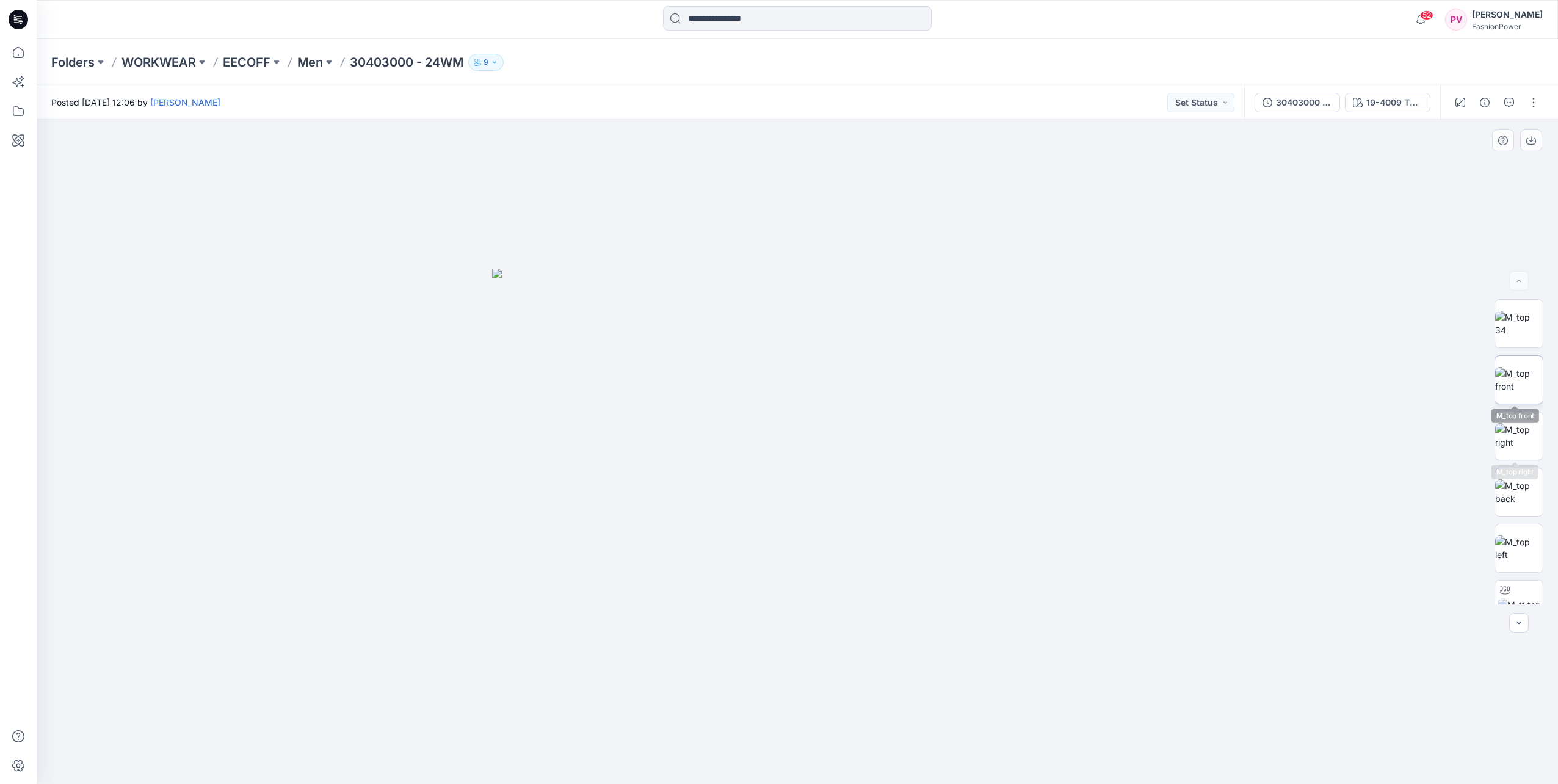
click at [1511, 377] on img at bounding box center [1519, 379] width 47 height 26
click at [1533, 144] on icon "button" at bounding box center [1531, 141] width 9 height 7
click at [306, 62] on p "Men" at bounding box center [310, 62] width 26 height 17
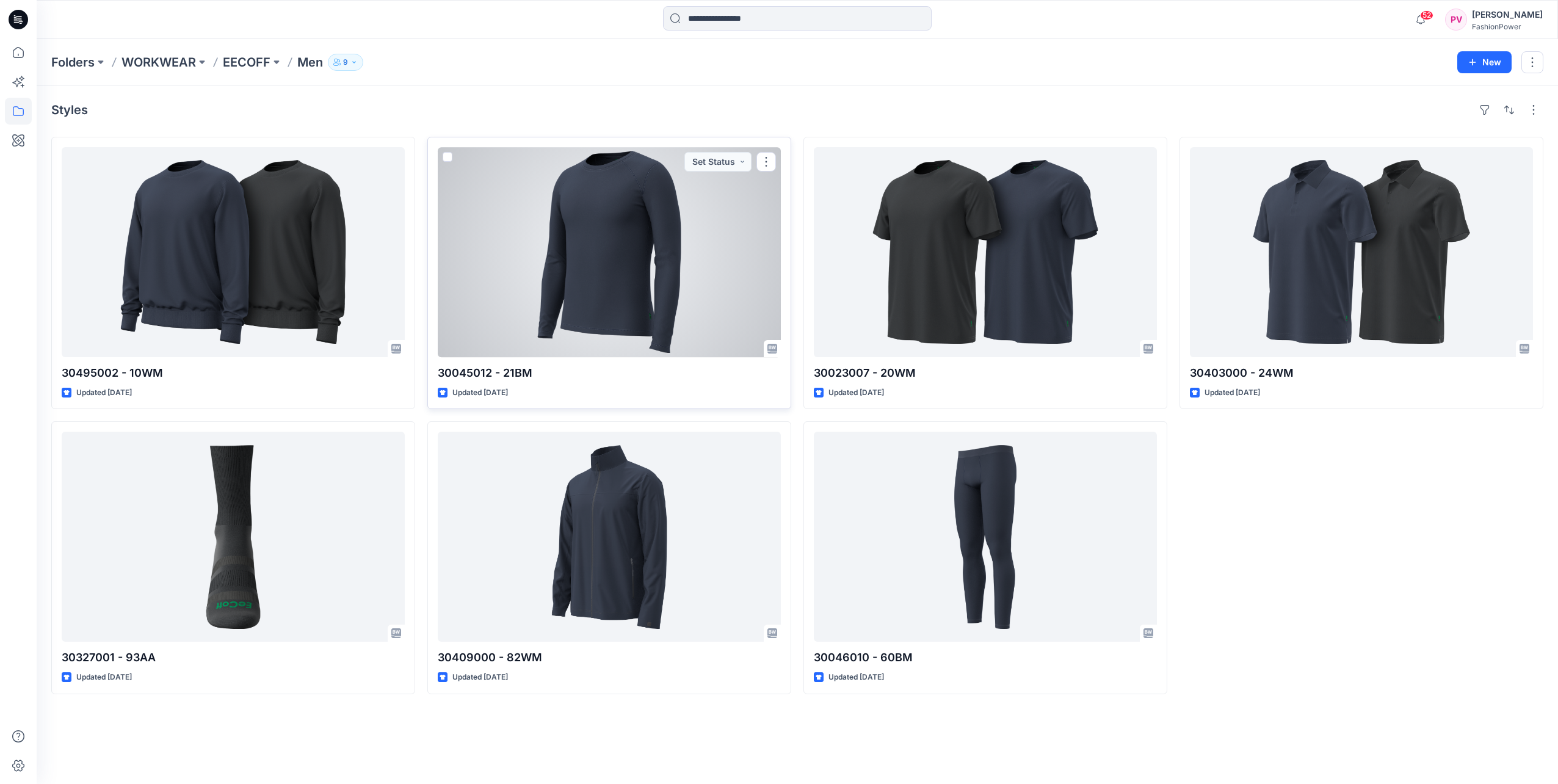
click at [604, 242] on div at bounding box center [609, 252] width 343 height 210
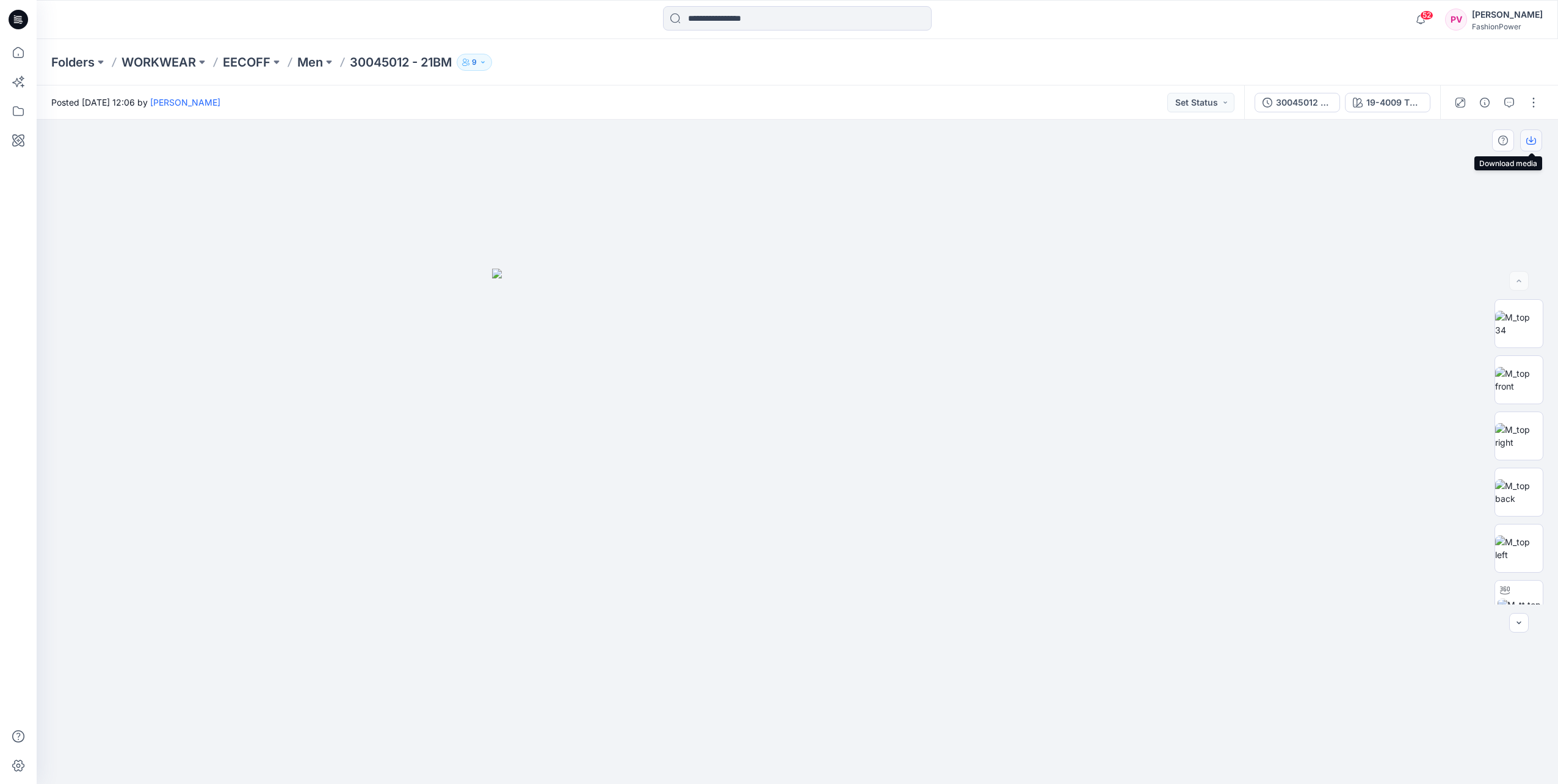
click at [1531, 138] on icon "button" at bounding box center [1531, 140] width 9 height 9
click at [1520, 393] on img at bounding box center [1519, 379] width 47 height 26
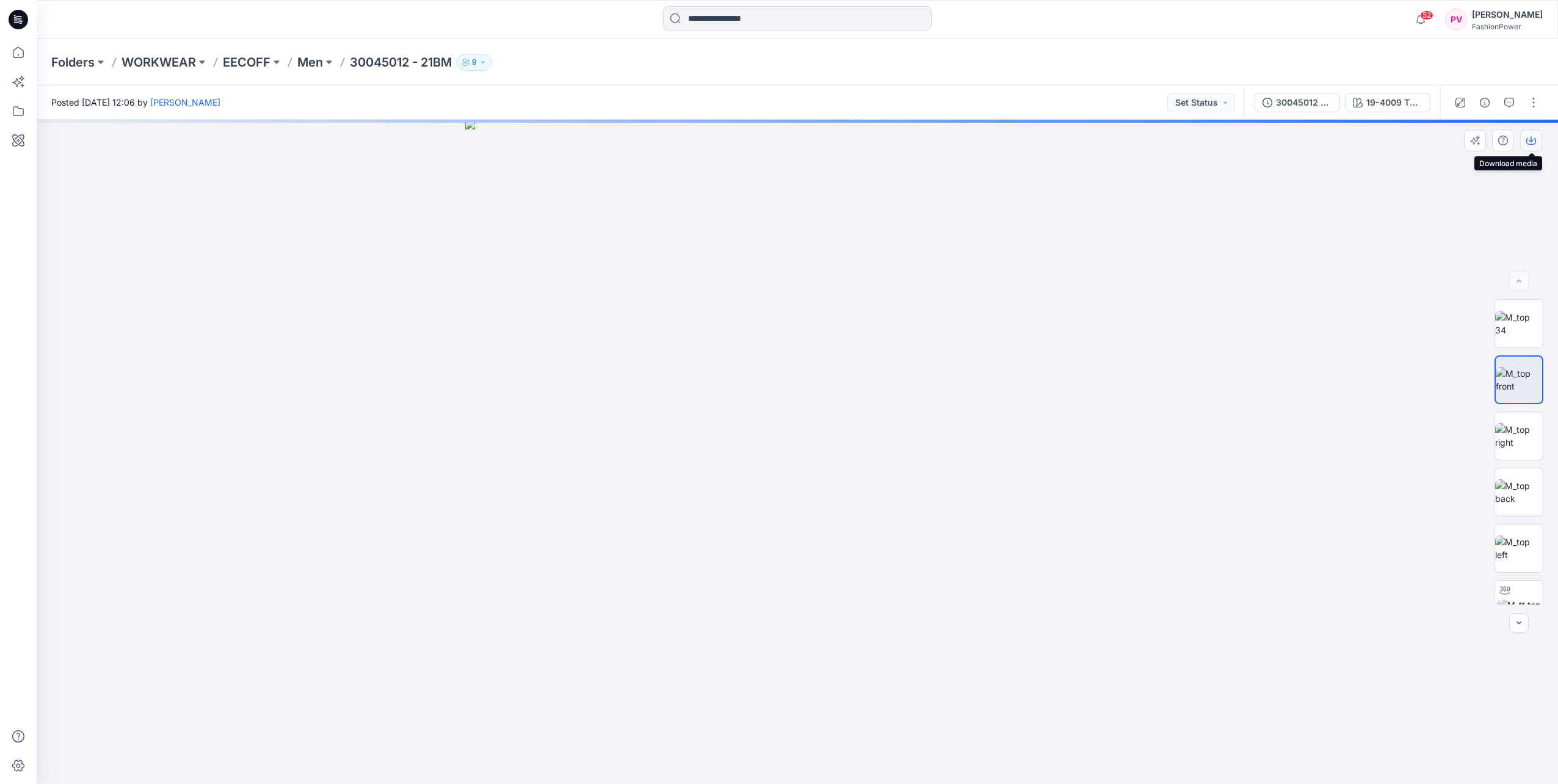
click at [1531, 141] on icon "button" at bounding box center [1531, 140] width 5 height 6
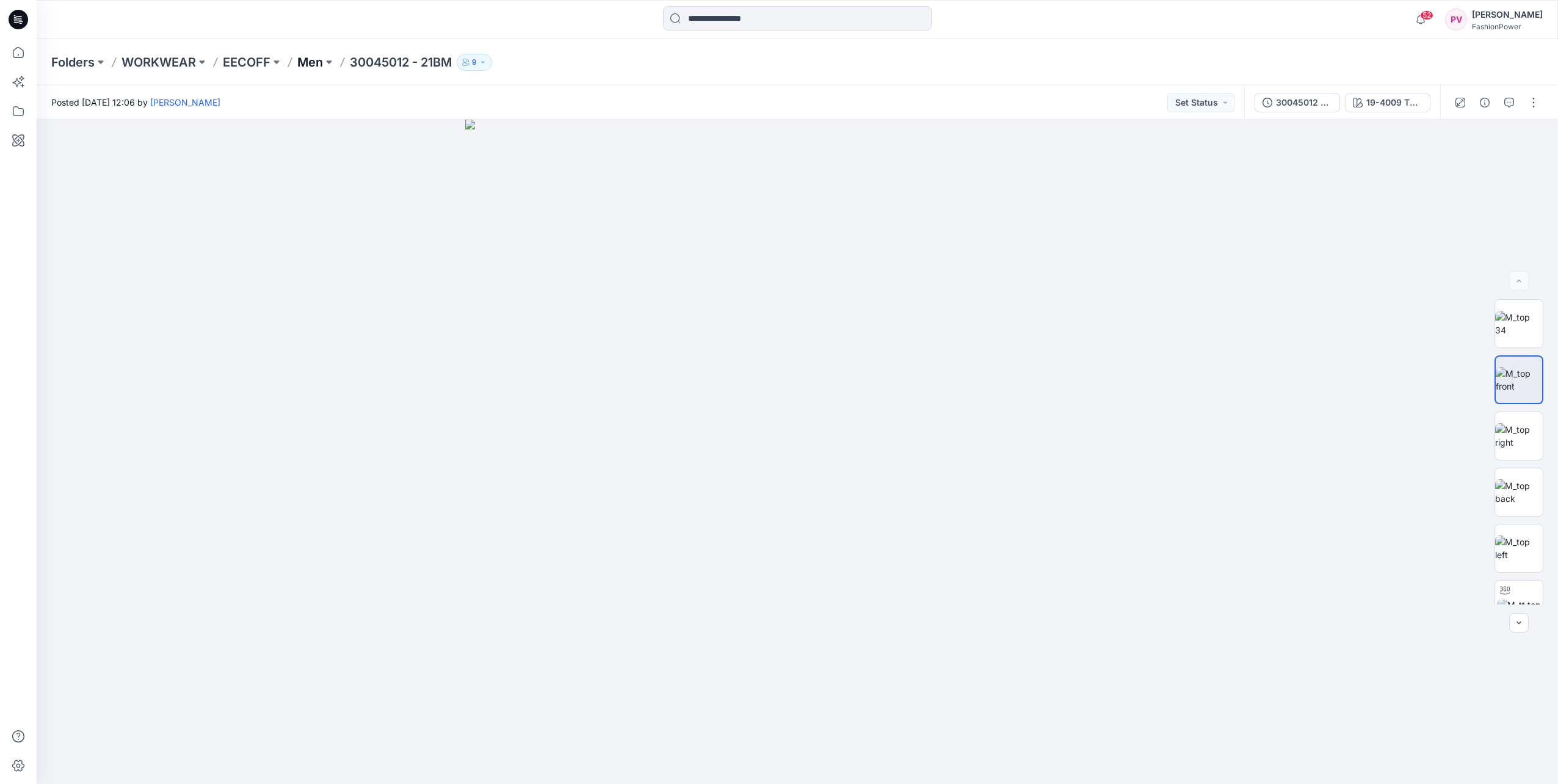
click at [321, 67] on p "Men" at bounding box center [310, 62] width 26 height 17
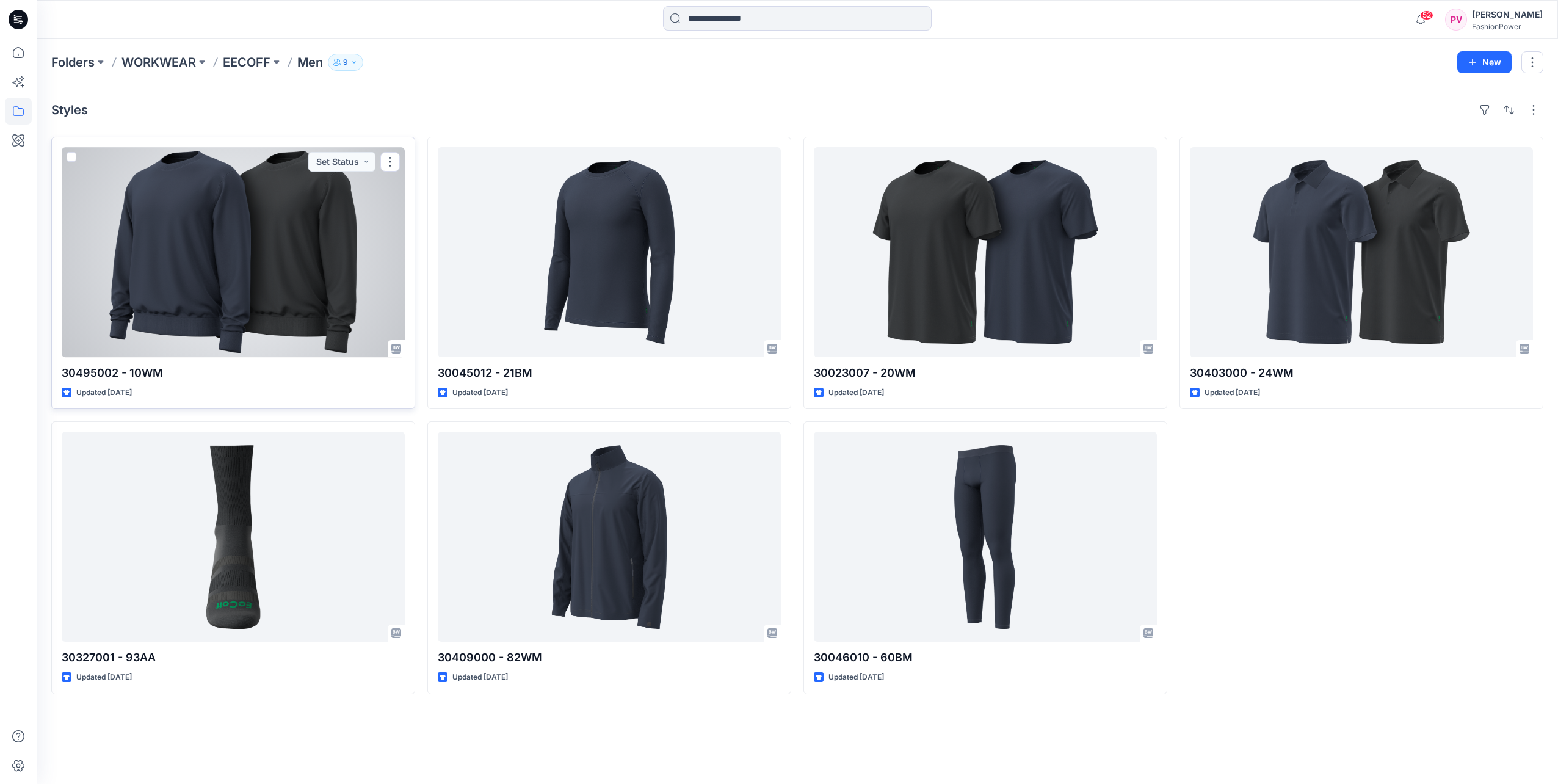
click at [178, 221] on div at bounding box center [234, 252] width 343 height 210
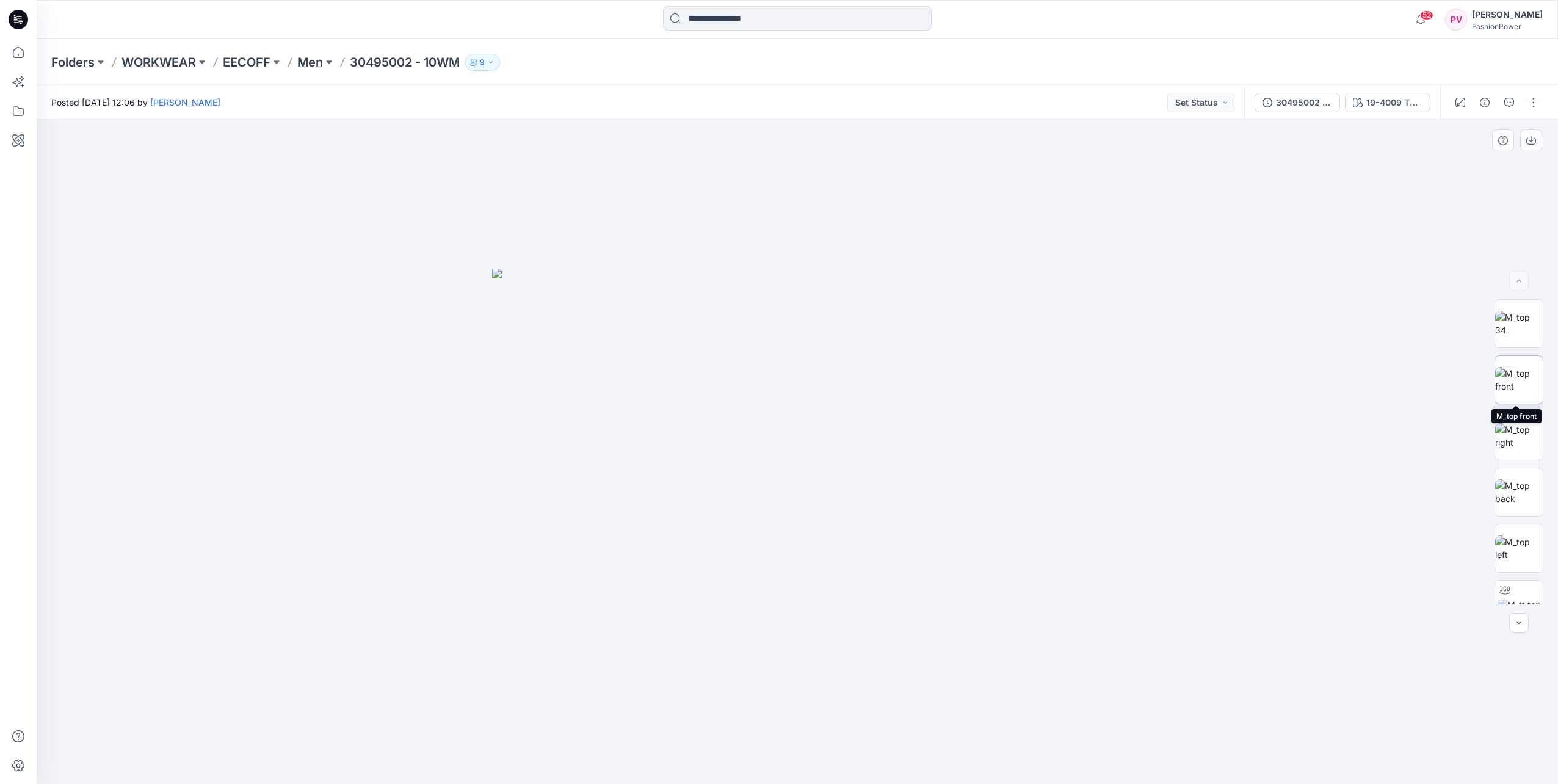
click at [1519, 383] on img at bounding box center [1519, 379] width 47 height 26
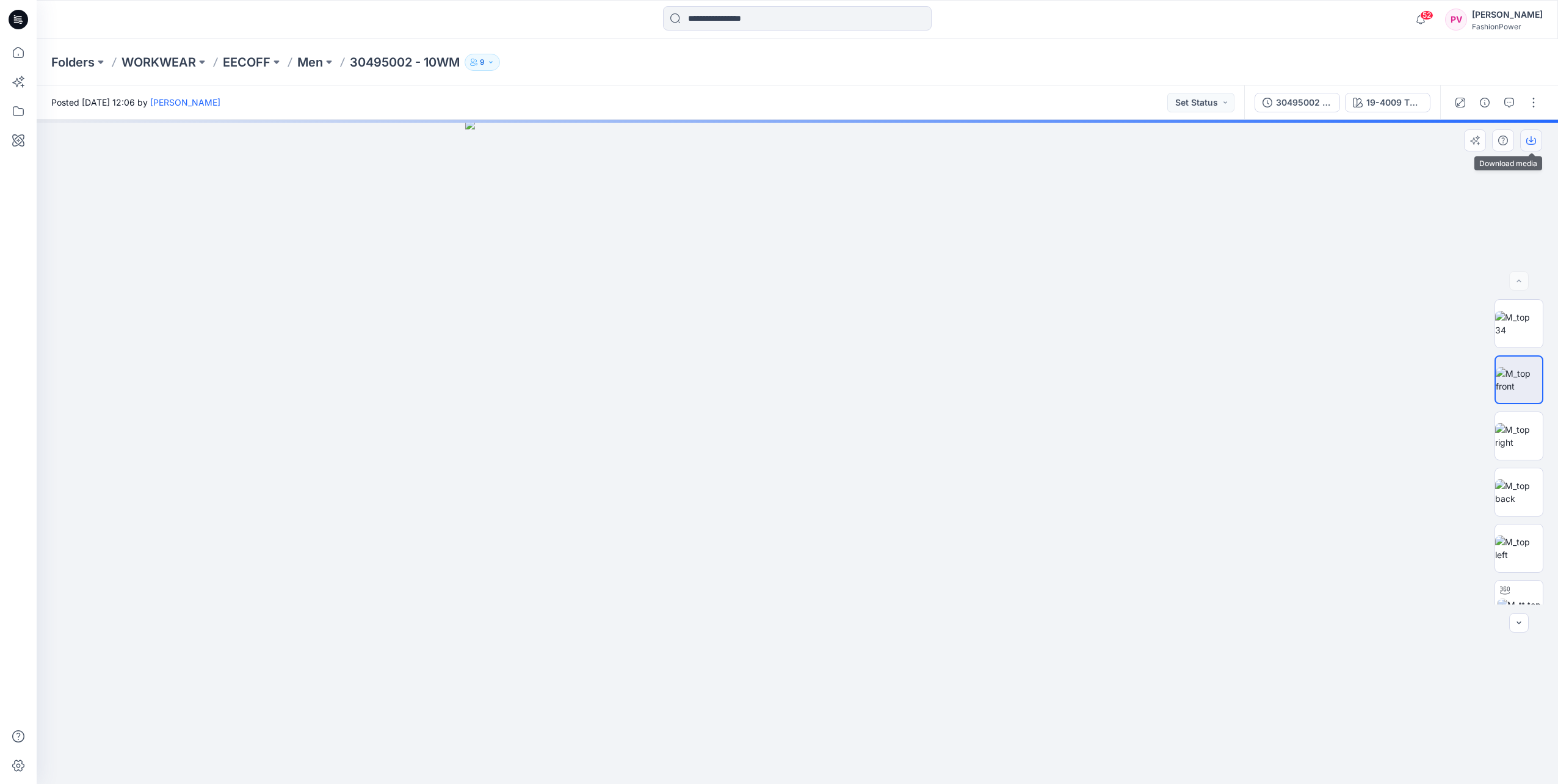
click at [1526, 134] on button "button" at bounding box center [1531, 140] width 22 height 22
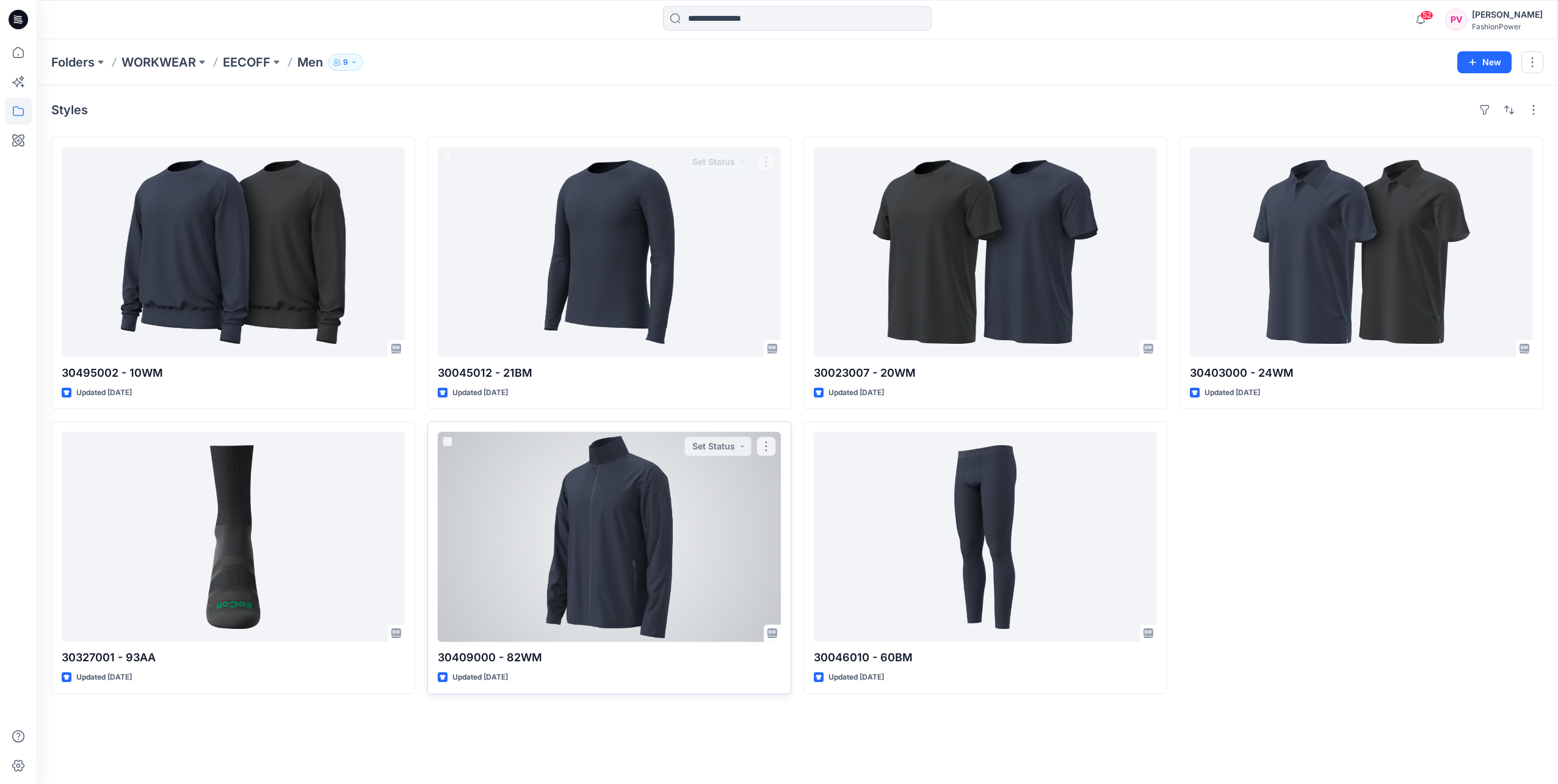
click at [610, 469] on div at bounding box center [609, 537] width 343 height 210
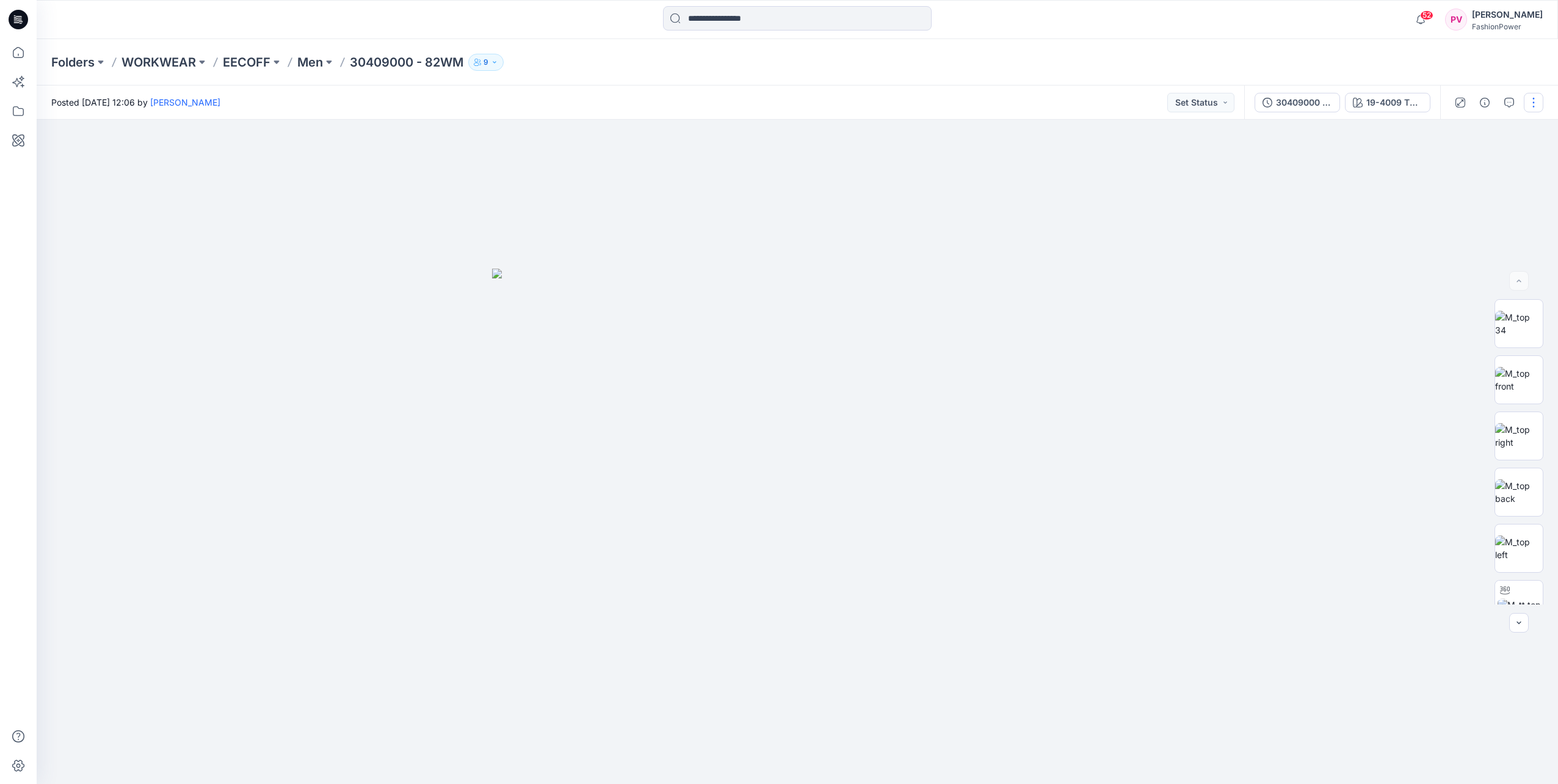
click at [1535, 100] on button "button" at bounding box center [1533, 102] width 20 height 20
click at [1510, 374] on img at bounding box center [1519, 379] width 47 height 26
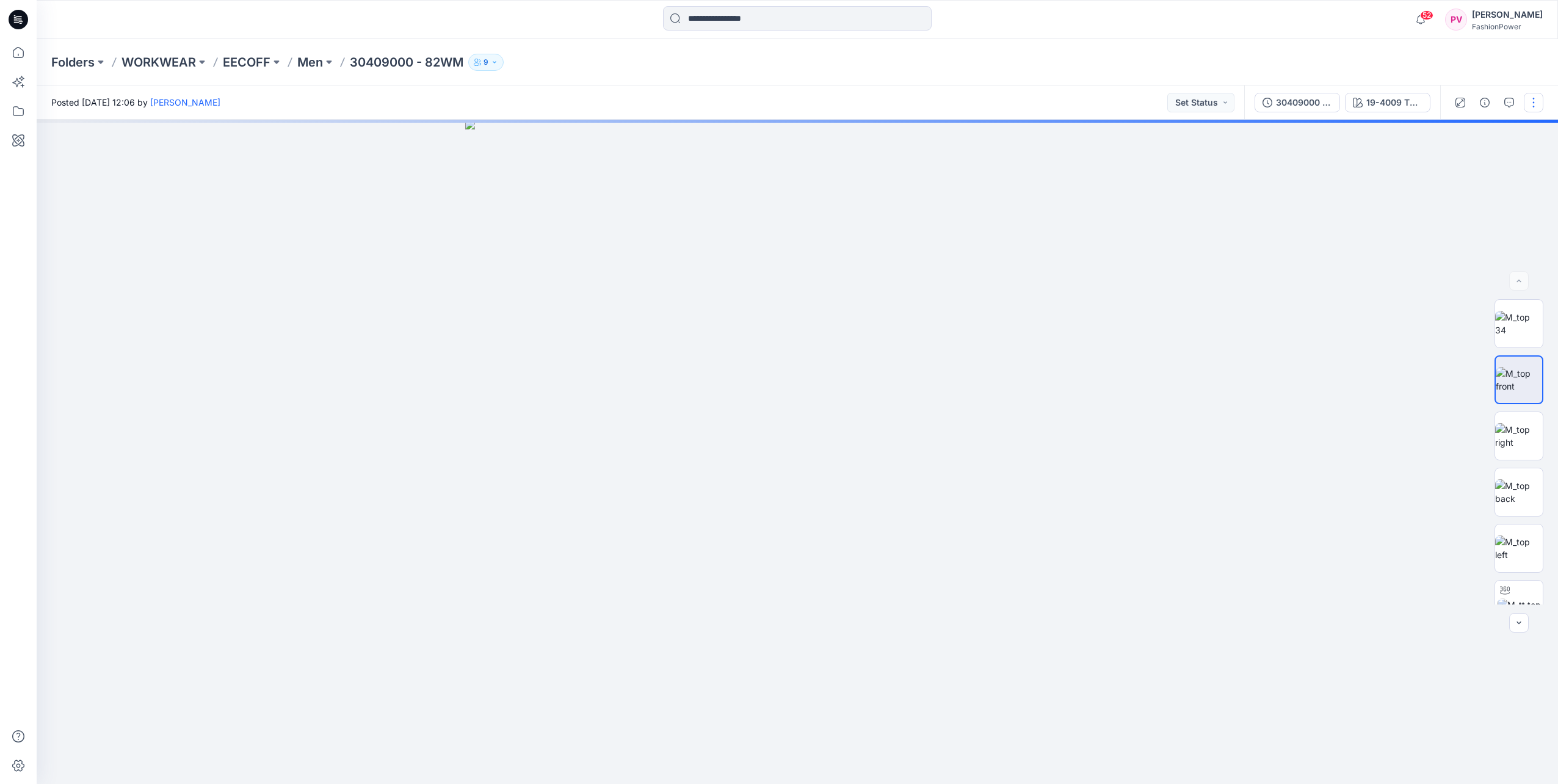
click at [1535, 107] on button "button" at bounding box center [1533, 102] width 20 height 20
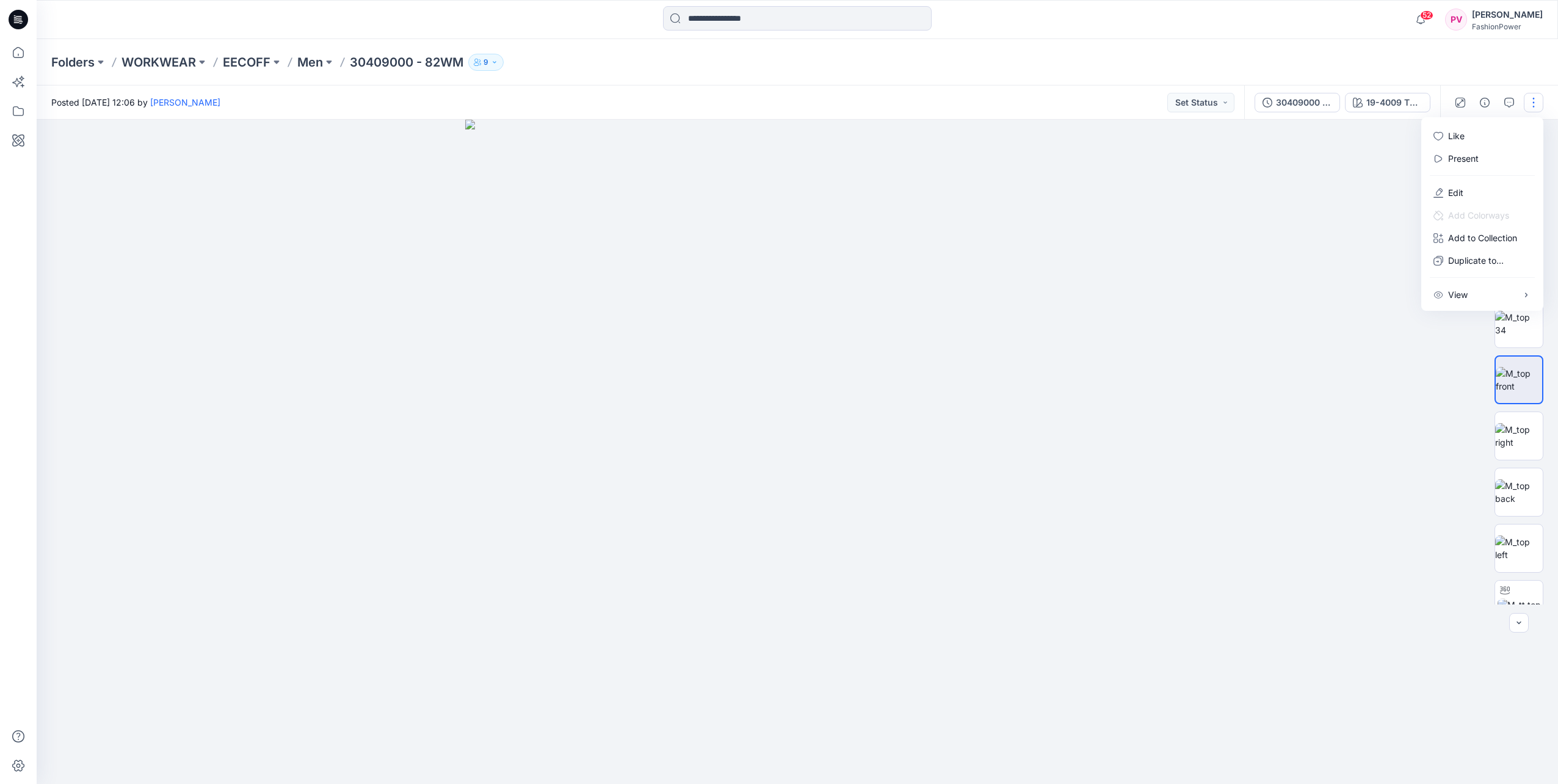
click at [1389, 211] on div at bounding box center [797, 452] width 1521 height 664
click at [1525, 143] on button "button" at bounding box center [1531, 140] width 22 height 22
